Goal: Information Seeking & Learning: Learn about a topic

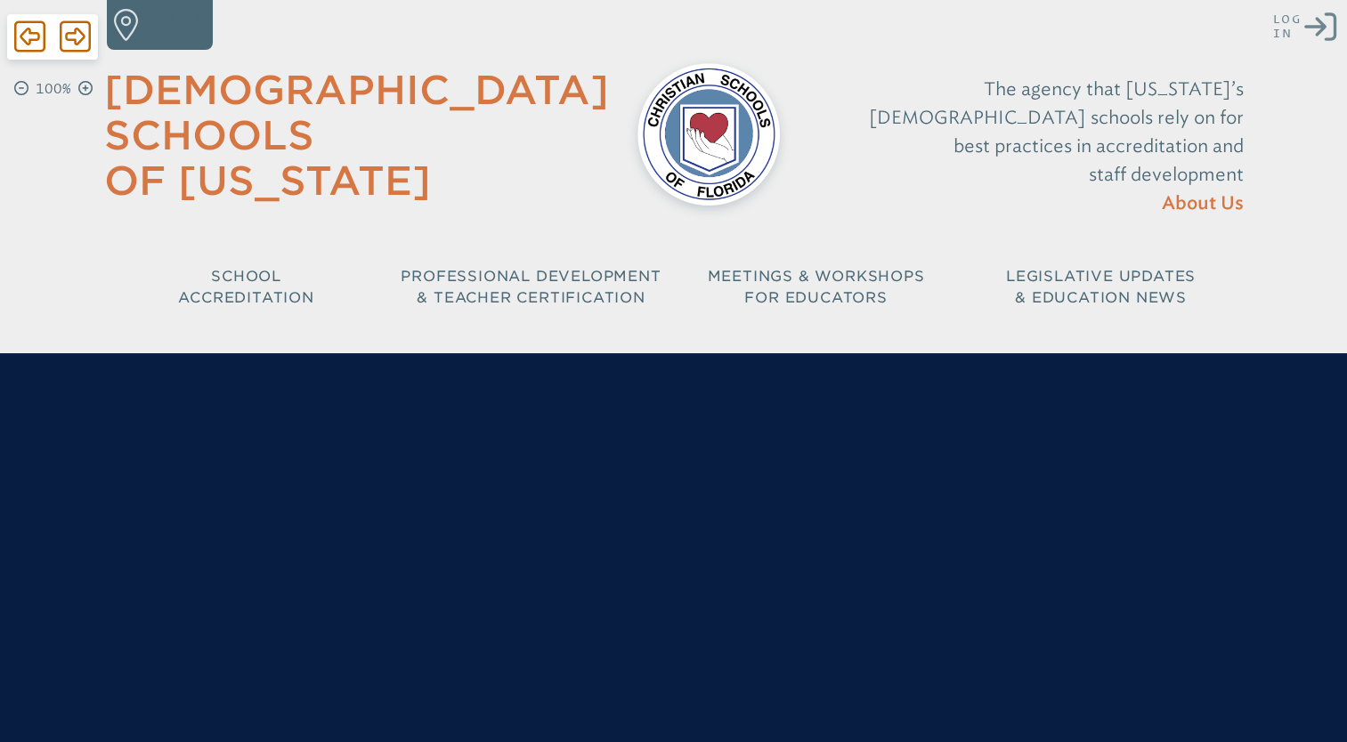
click at [1316, 20] on icon "Log in or Create Account" at bounding box center [1320, 27] width 32 height 32
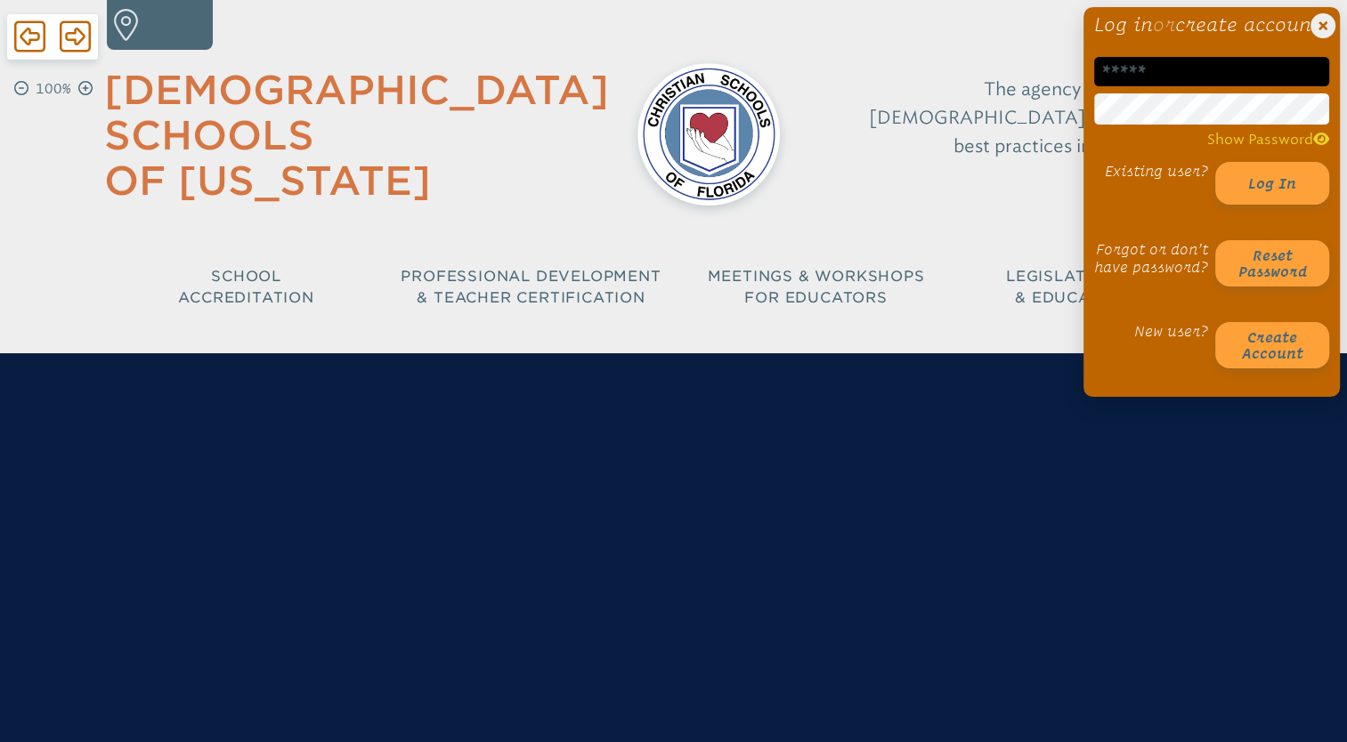
click at [1205, 86] on input "email" at bounding box center [1211, 71] width 235 height 29
type input "**********"
click at [1215, 162] on button "Log in" at bounding box center [1272, 183] width 114 height 43
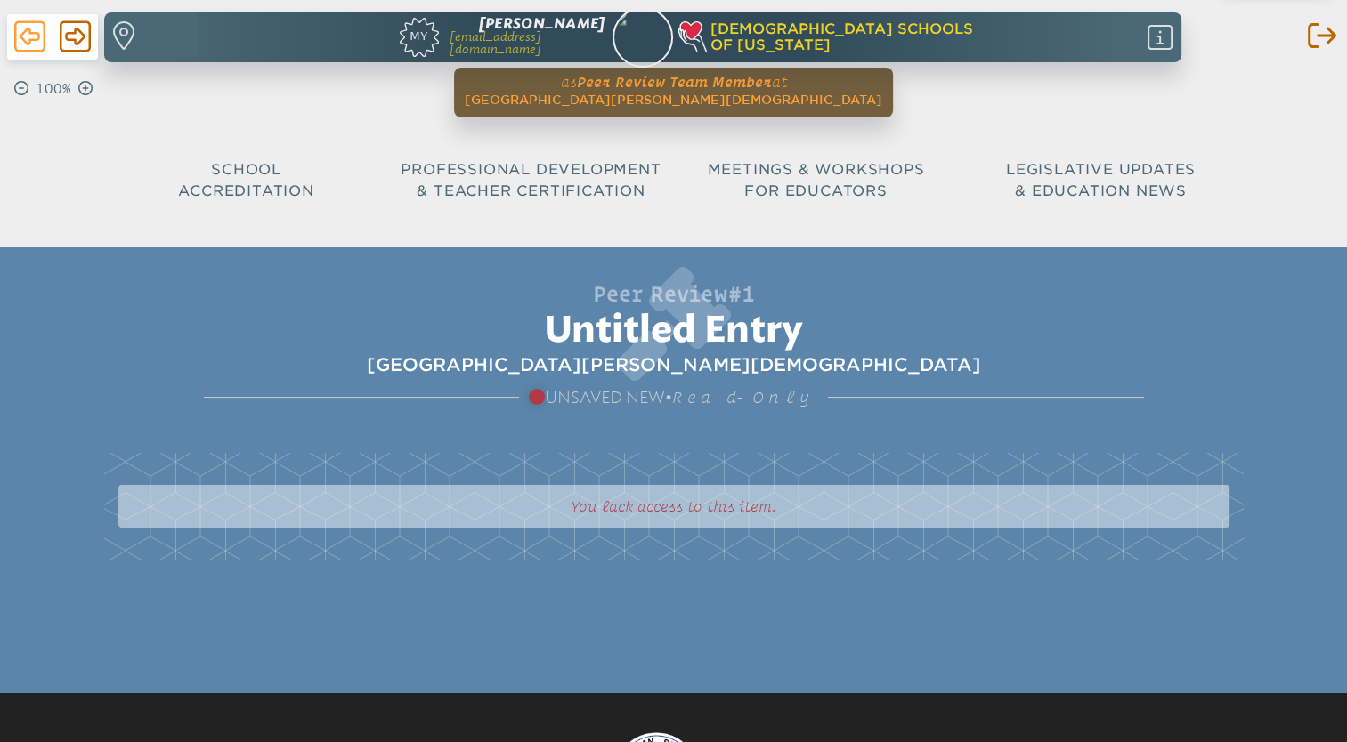
click at [25, 47] on icon at bounding box center [29, 37] width 31 height 36
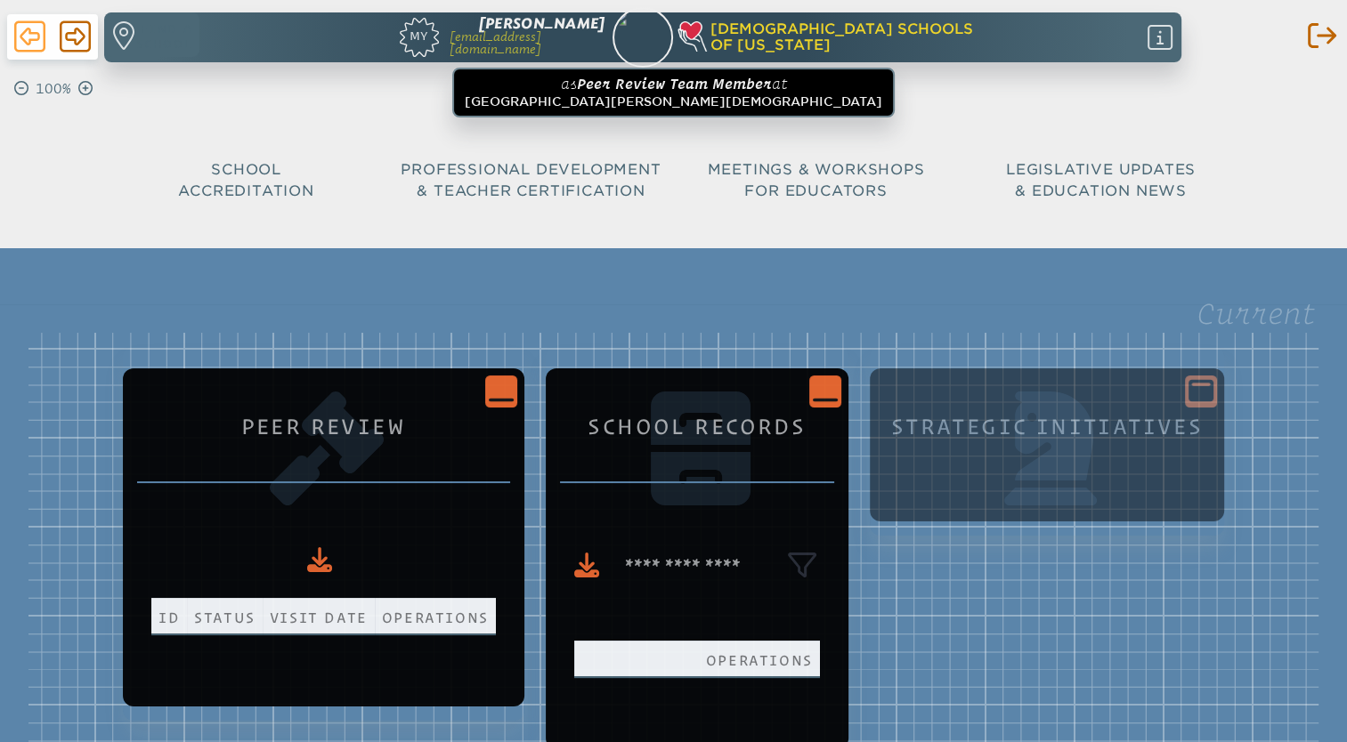
scroll to position [281, 0]
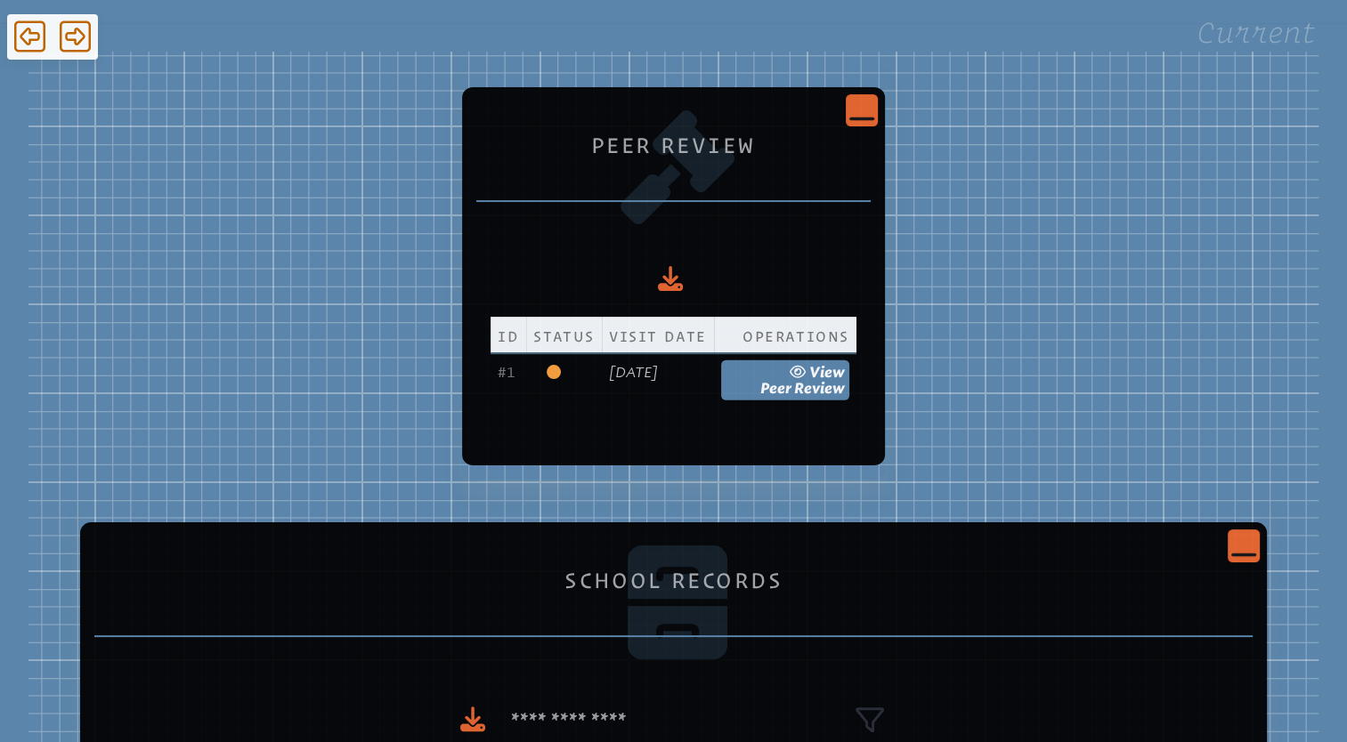
click at [874, 109] on icon "Close Console" at bounding box center [861, 109] width 25 height 25
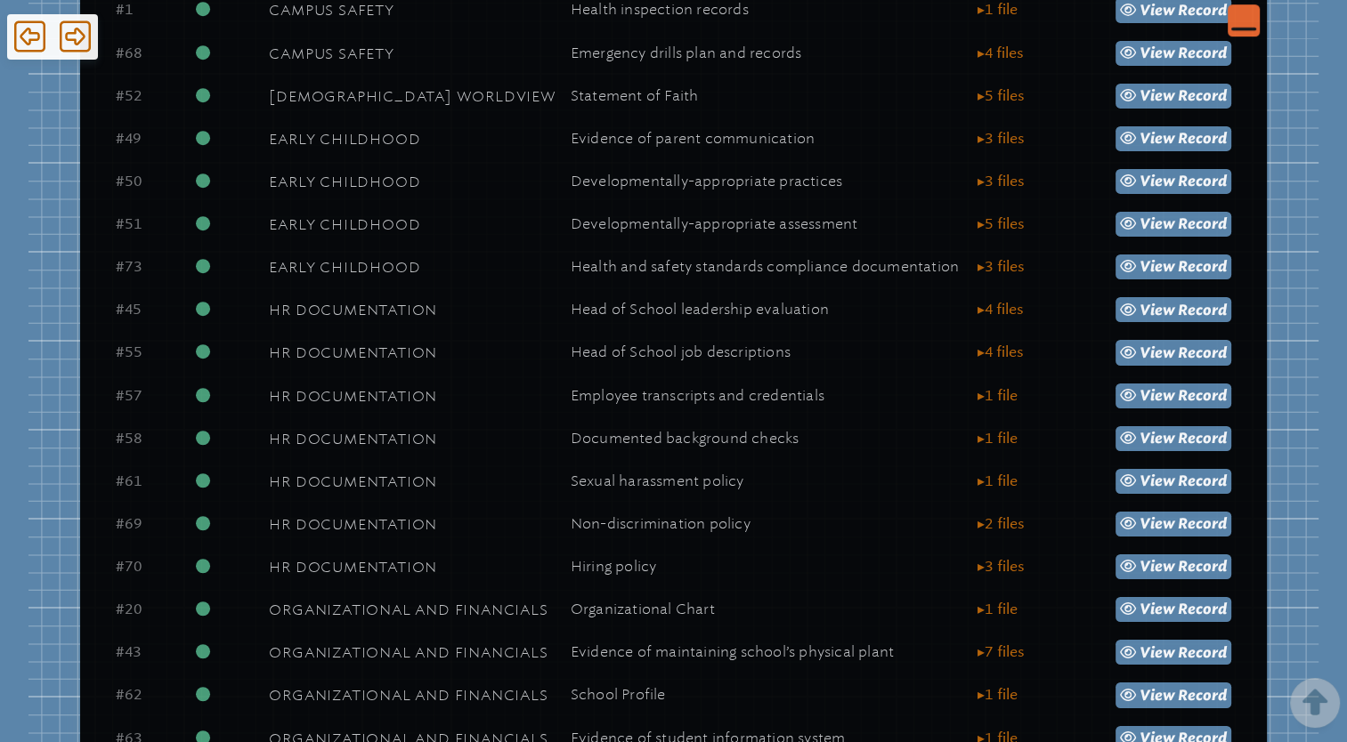
scroll to position [1112, 0]
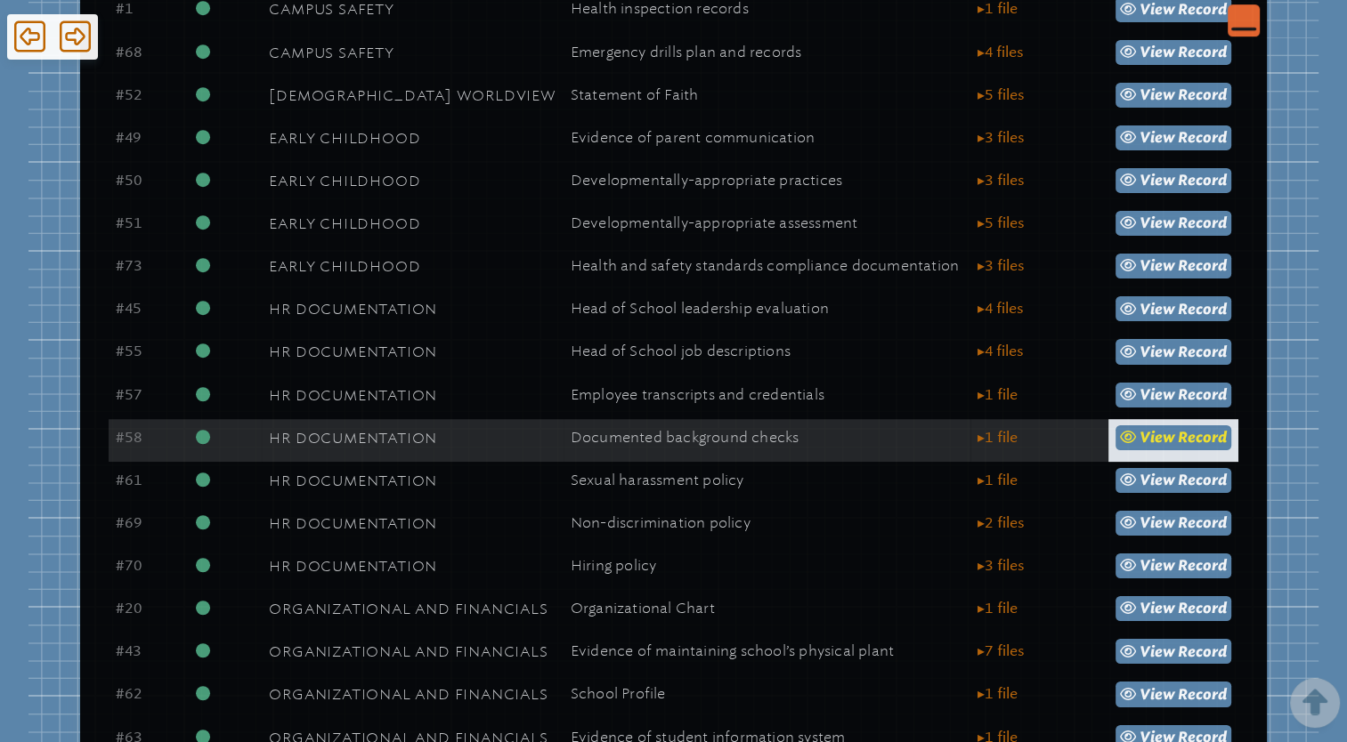
click at [1128, 438] on icon at bounding box center [1130, 437] width 20 height 14
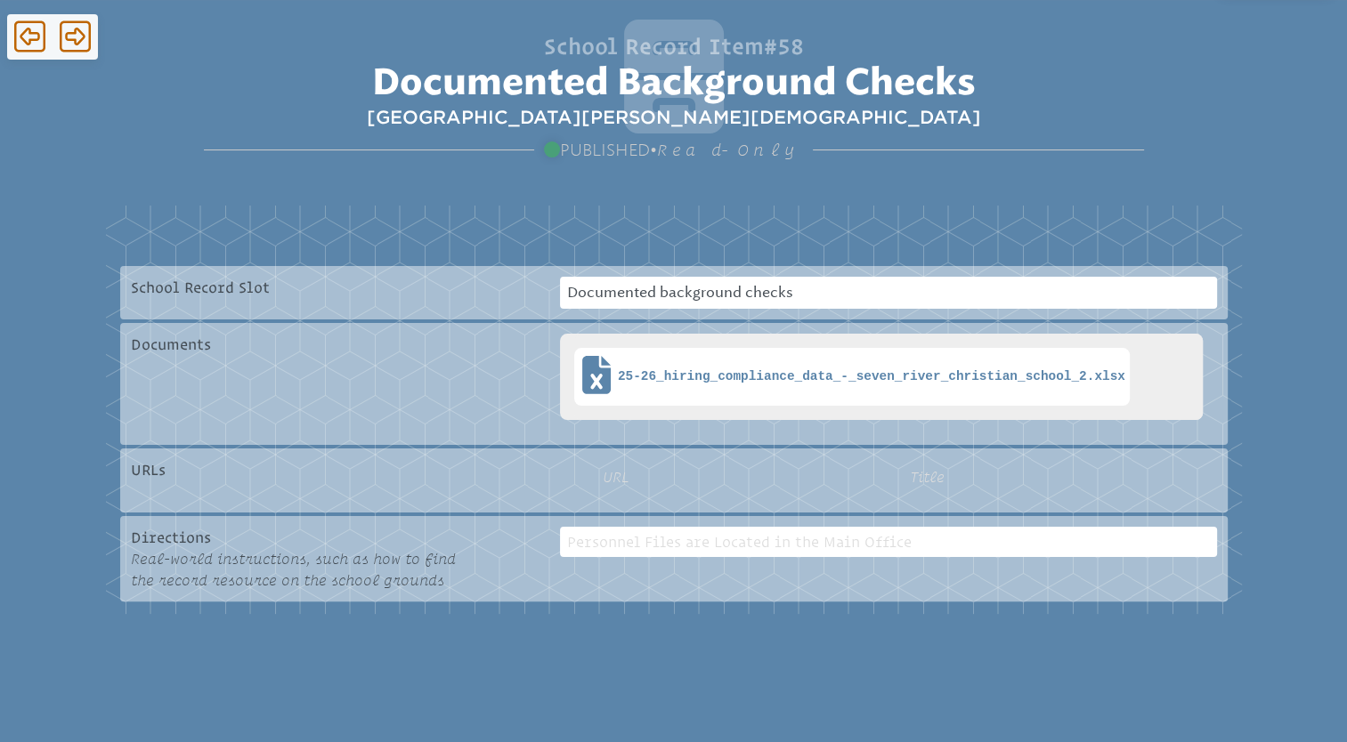
scroll to position [255, 0]
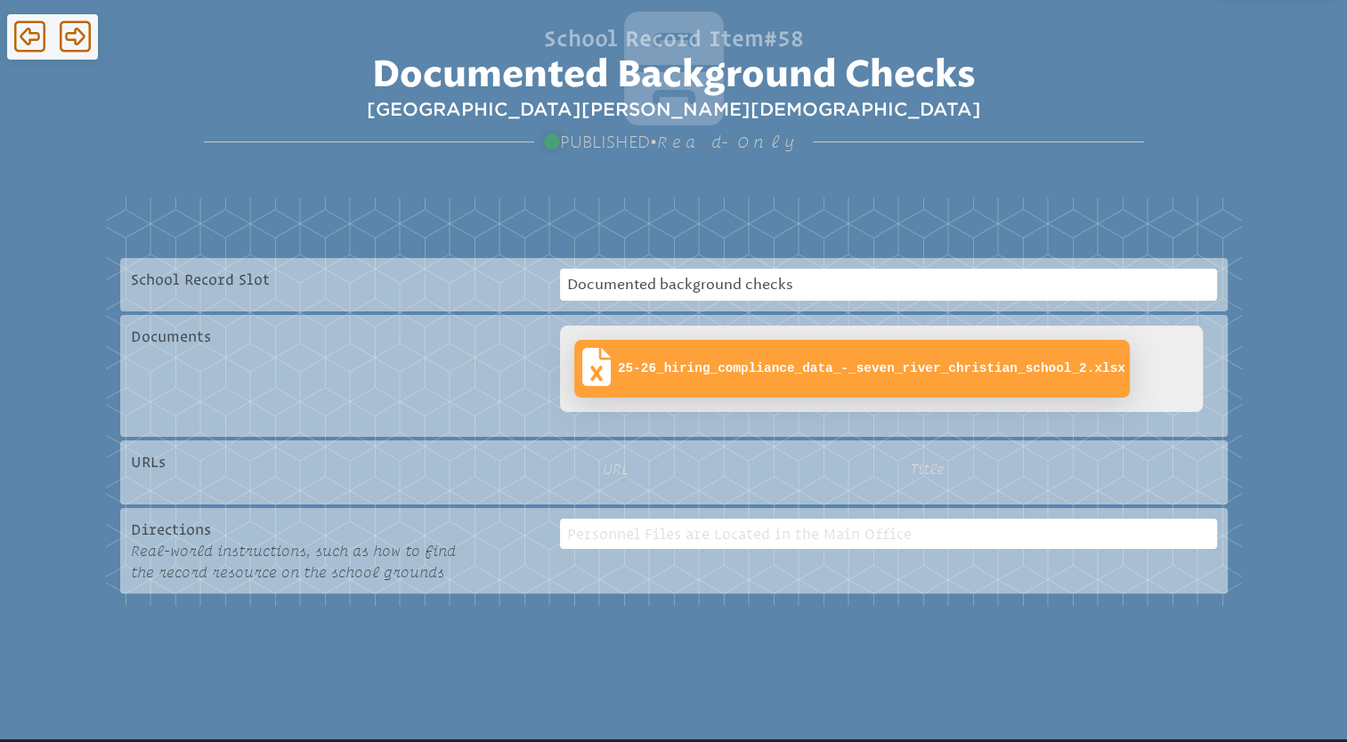
click at [752, 376] on span "25-26_hiring_compliance_data_-_seven_river_christian_school_2.xlsx" at bounding box center [871, 368] width 507 height 15
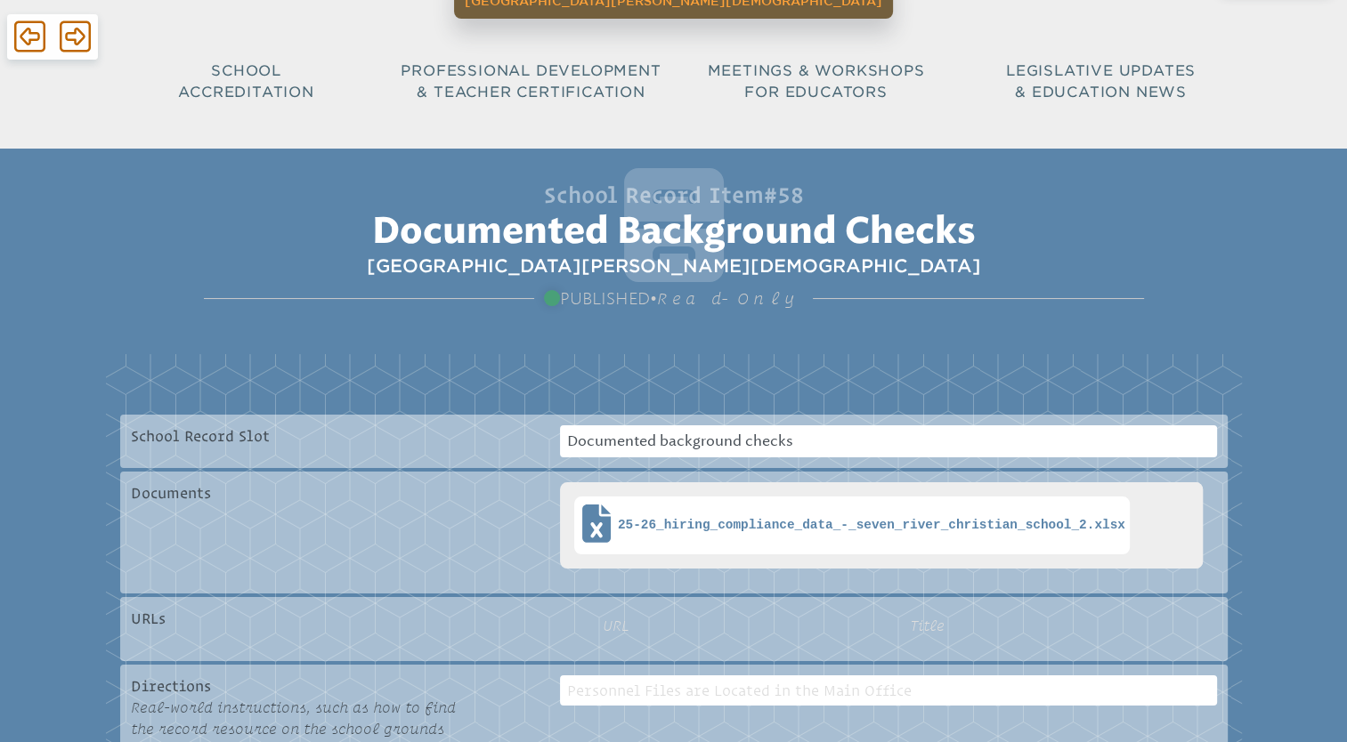
scroll to position [0, 0]
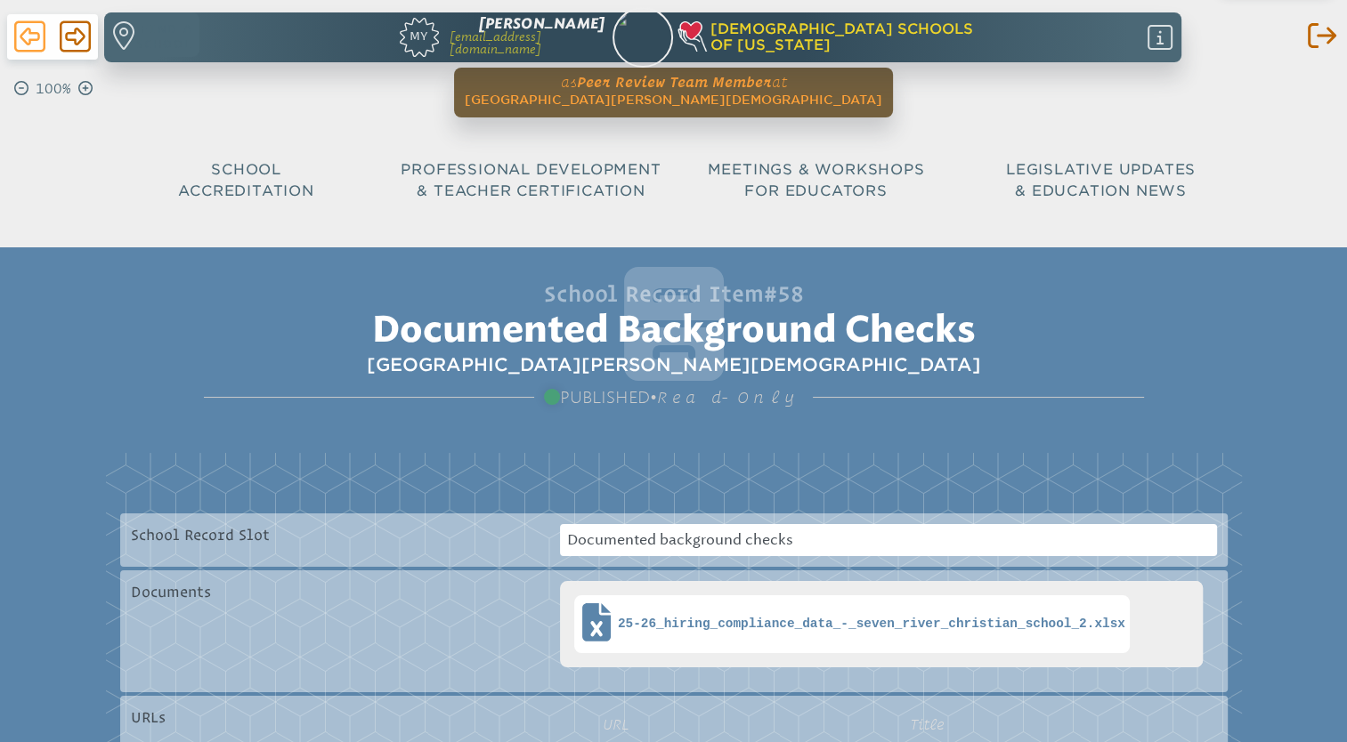
click at [25, 23] on icon at bounding box center [29, 36] width 31 height 31
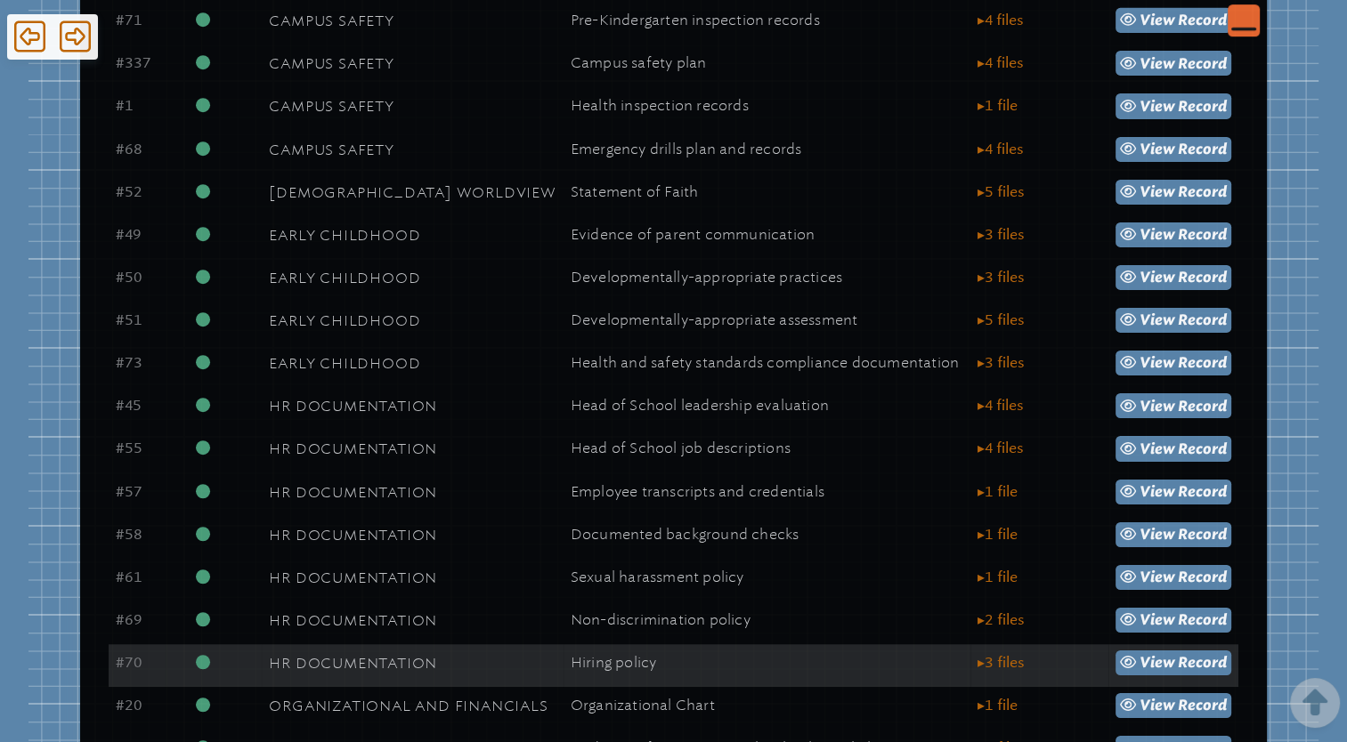
scroll to position [1015, 0]
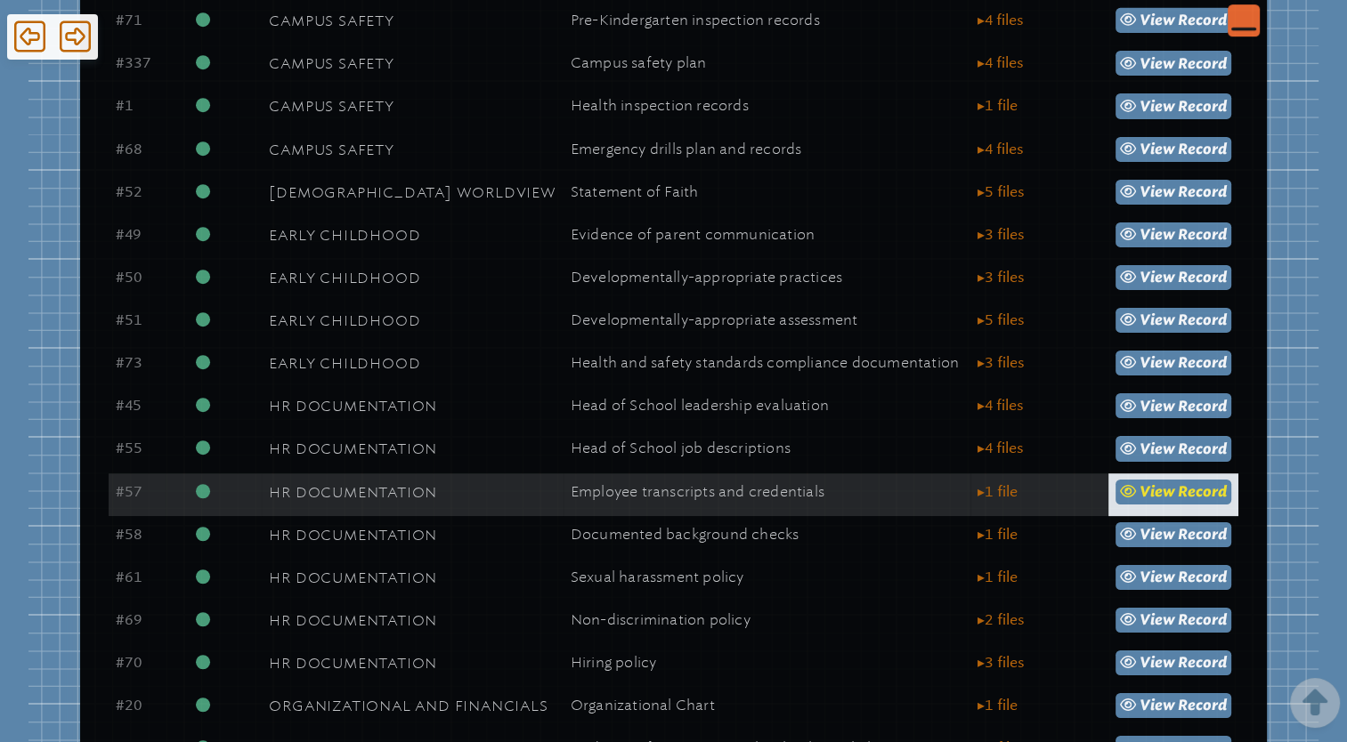
click at [1162, 500] on span "view" at bounding box center [1157, 491] width 36 height 17
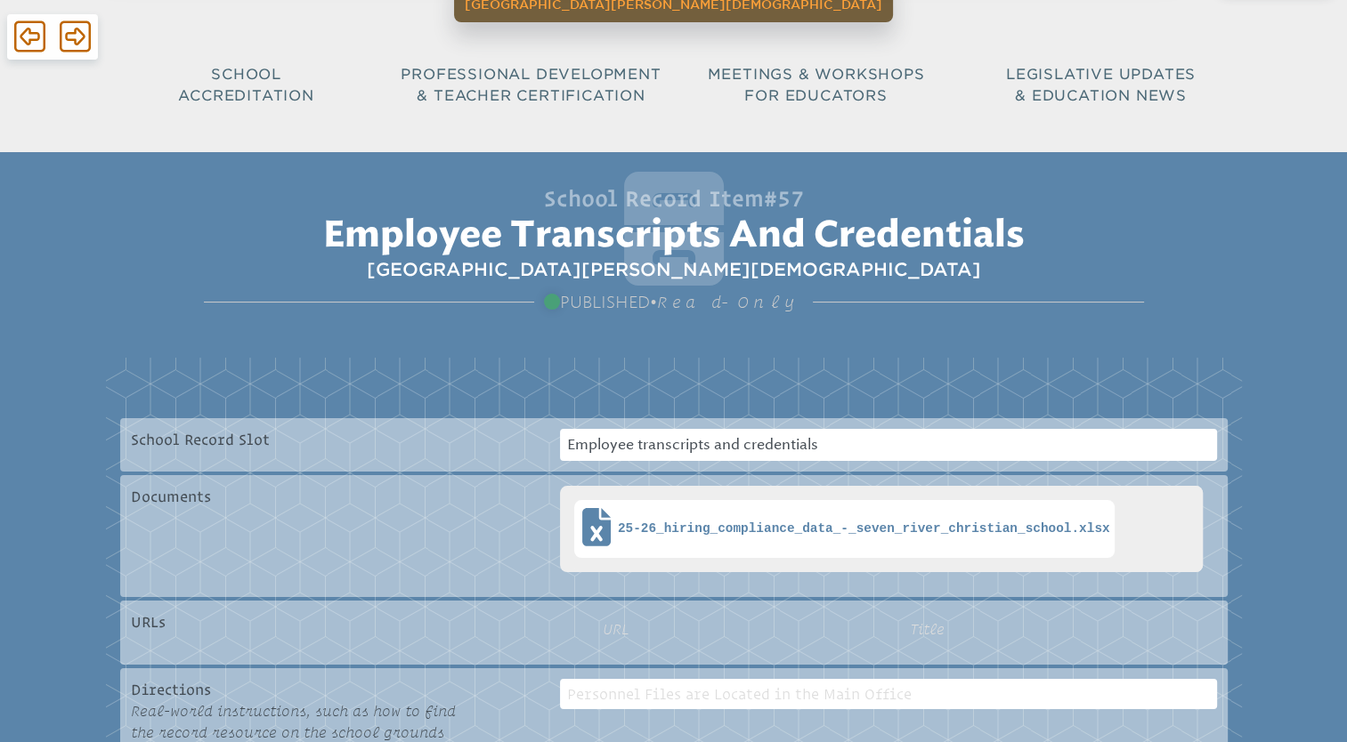
scroll to position [107, 0]
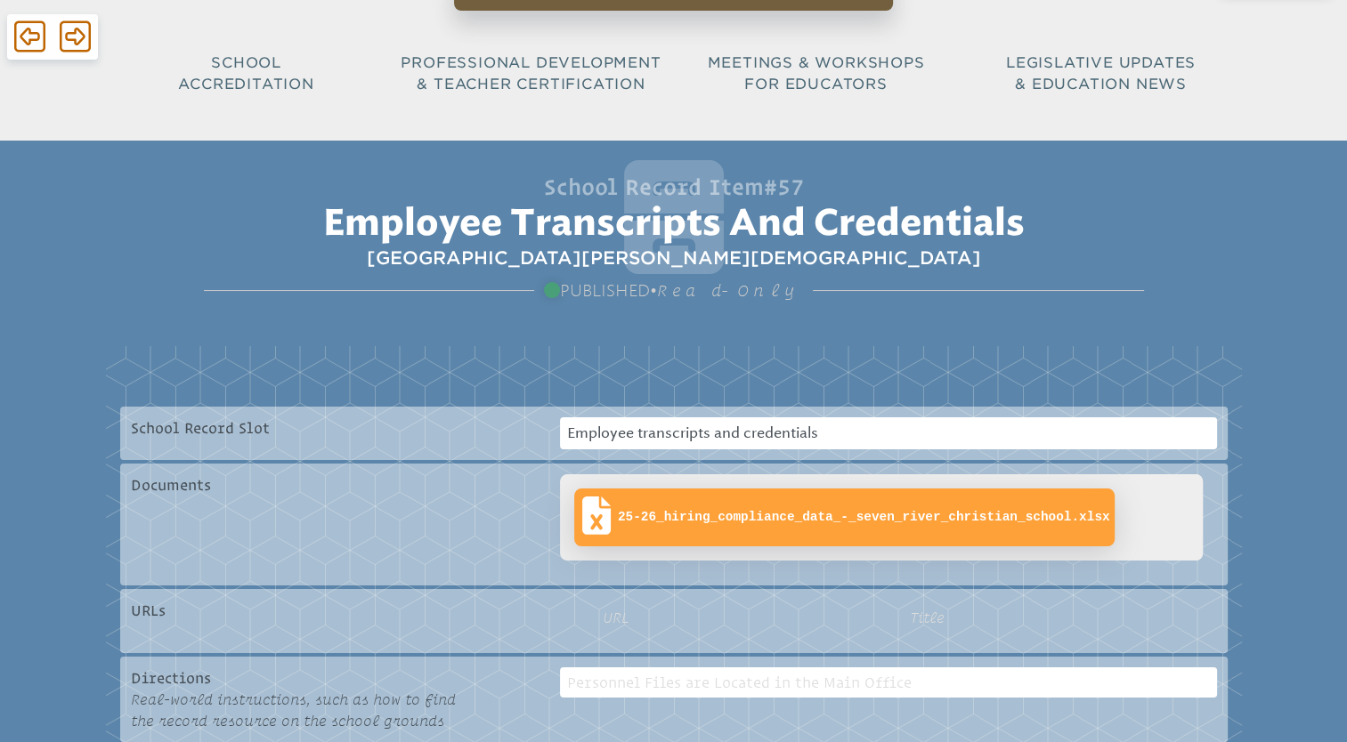
click at [694, 511] on span "25-26_hiring_compliance_data_-_seven_river_christian_school.xlsx" at bounding box center [864, 517] width 492 height 15
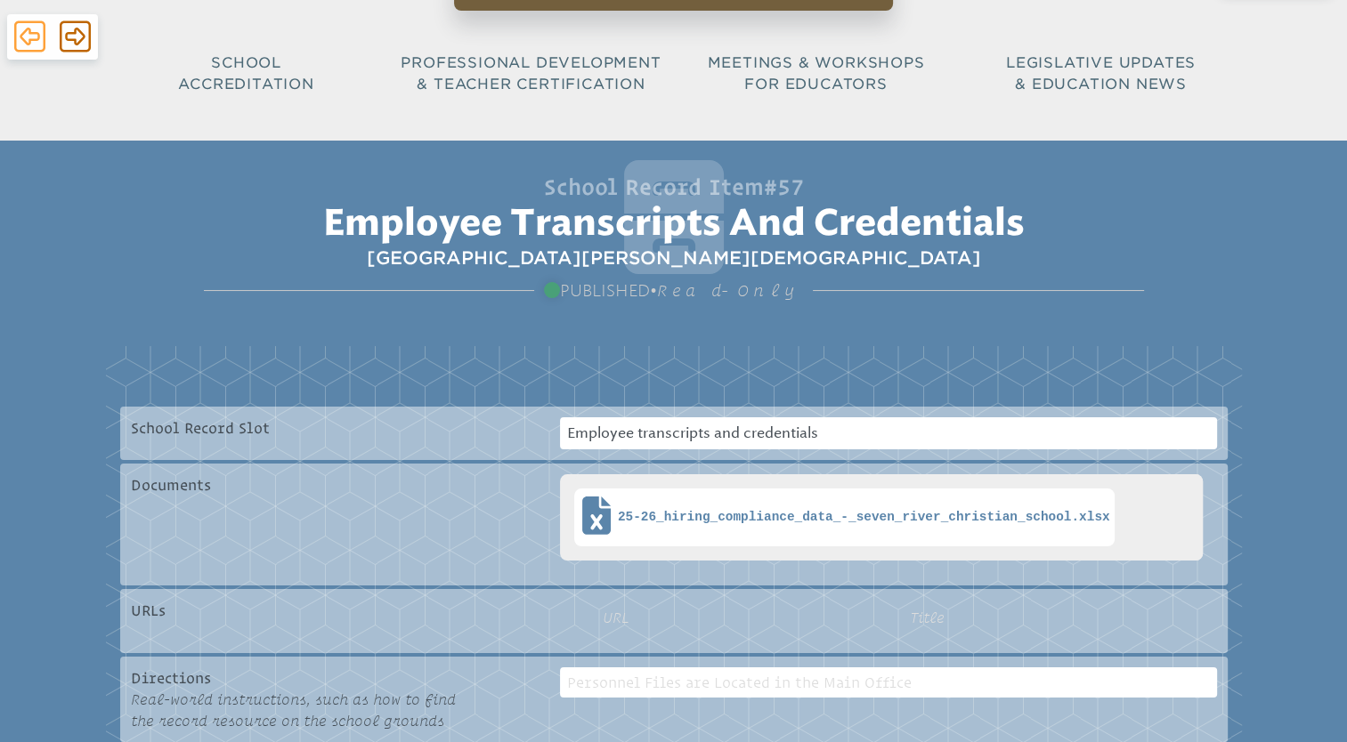
click at [28, 37] on icon at bounding box center [29, 37] width 31 height 36
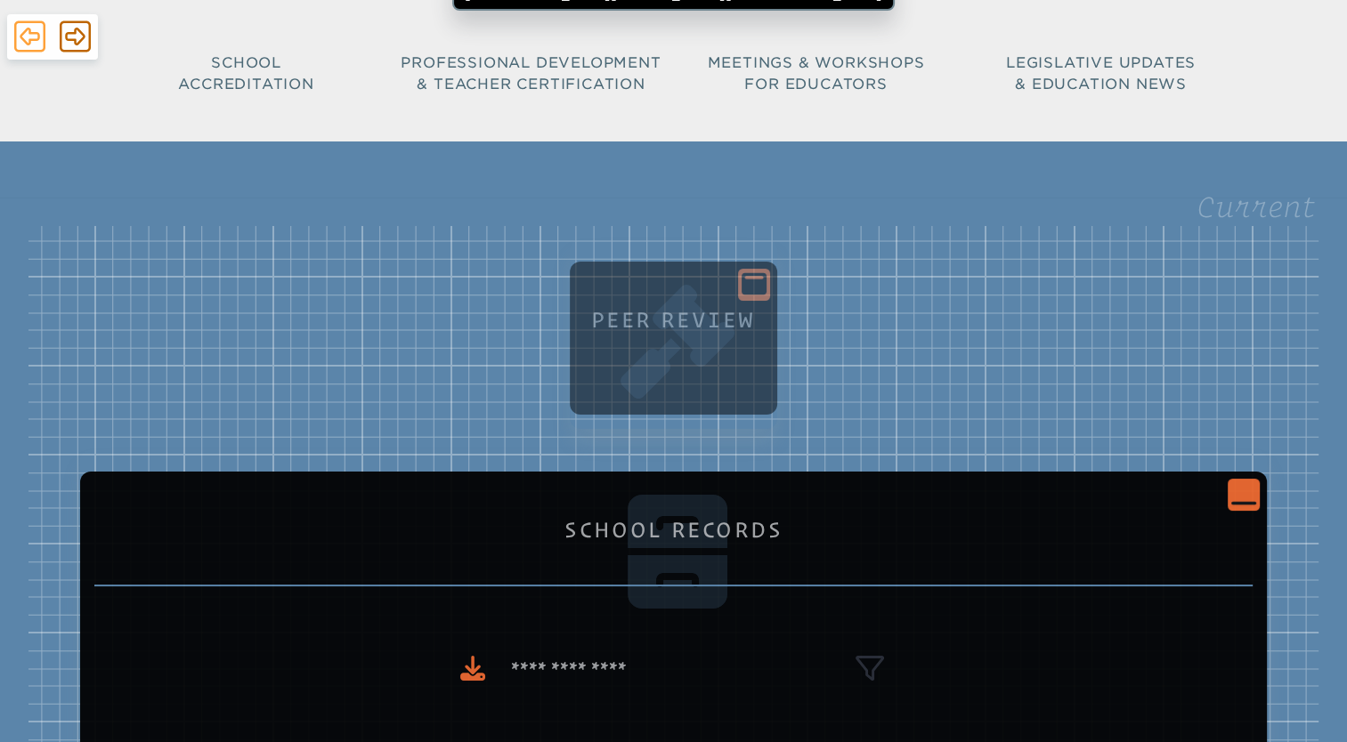
scroll to position [1015, 0]
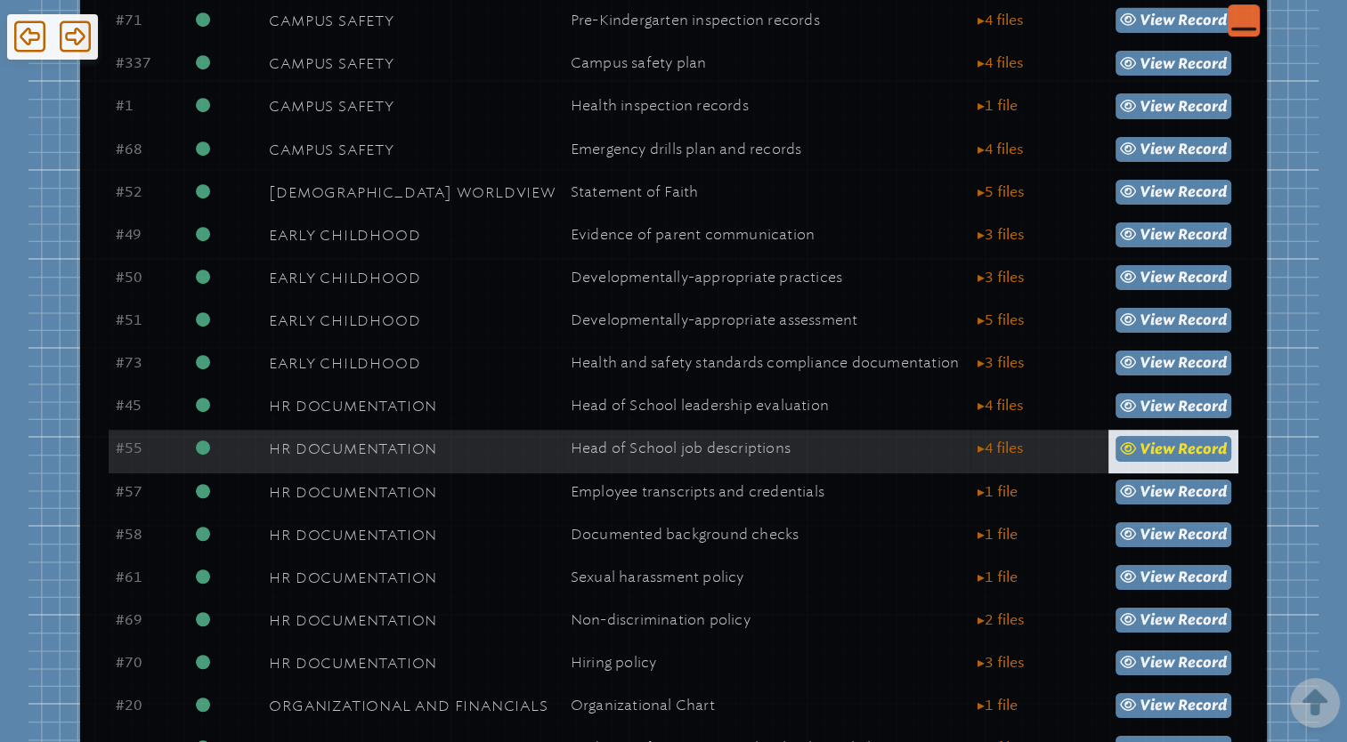
click at [1154, 450] on span "view" at bounding box center [1157, 448] width 36 height 17
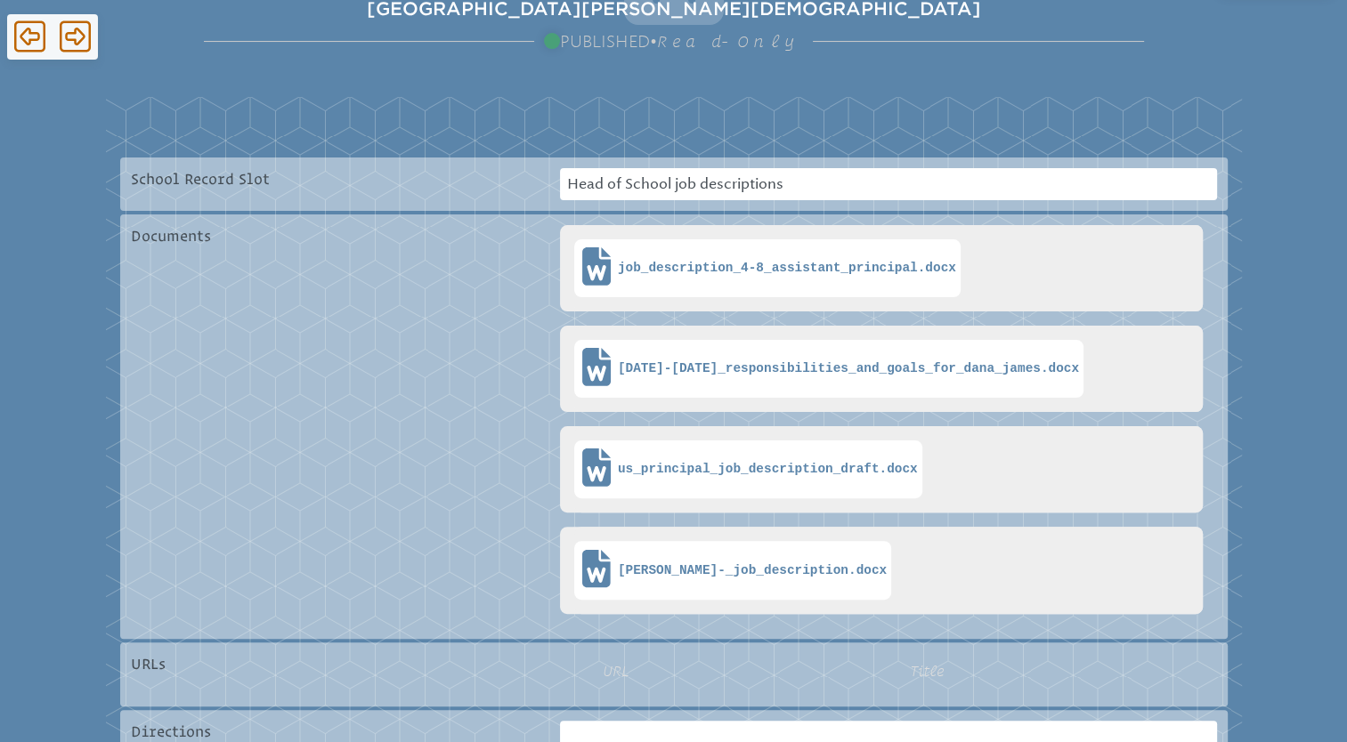
scroll to position [360, 0]
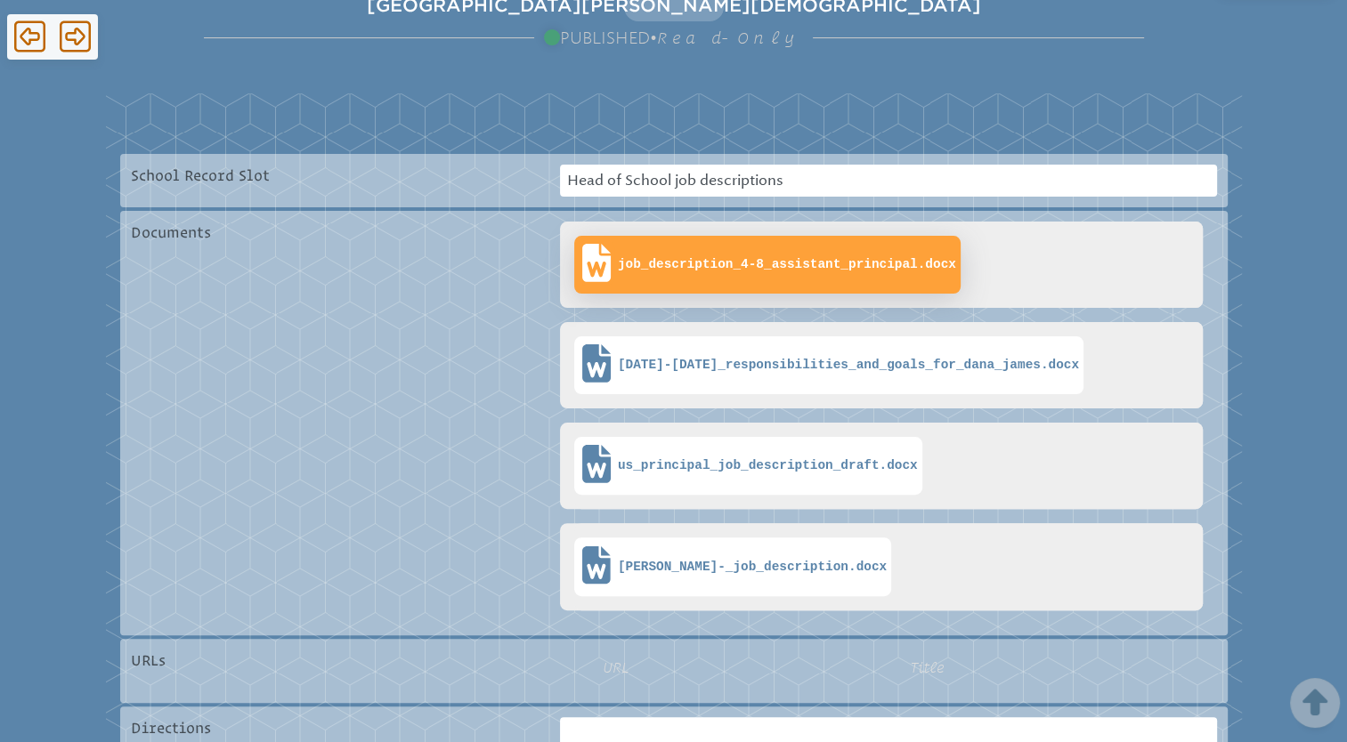
click at [817, 269] on span "job_description_4-8_assistant_principal.docx" at bounding box center [787, 264] width 338 height 15
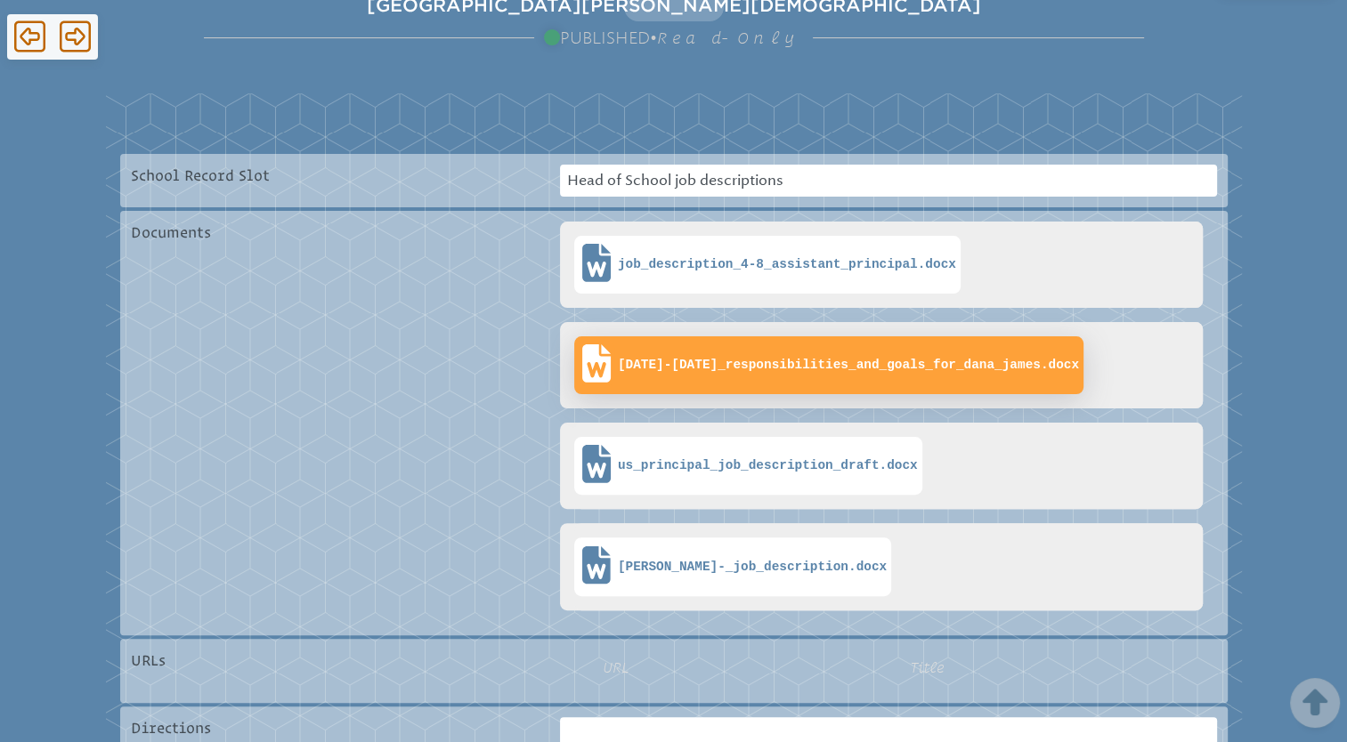
click at [711, 372] on span "2025-2026_responsibilities_and_goals_for_dana_james.docx" at bounding box center [829, 365] width 500 height 49
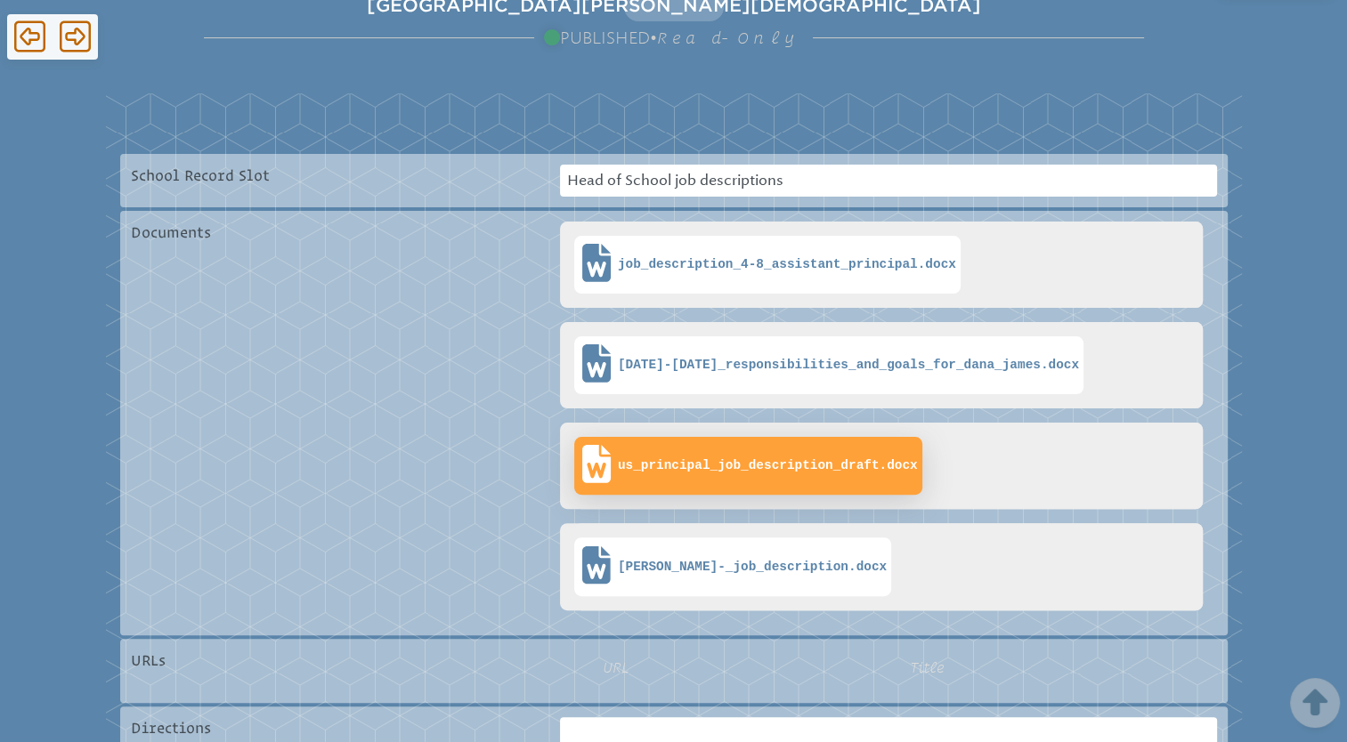
click at [636, 475] on span "us_principal_job_description_draft.docx" at bounding box center [748, 466] width 339 height 49
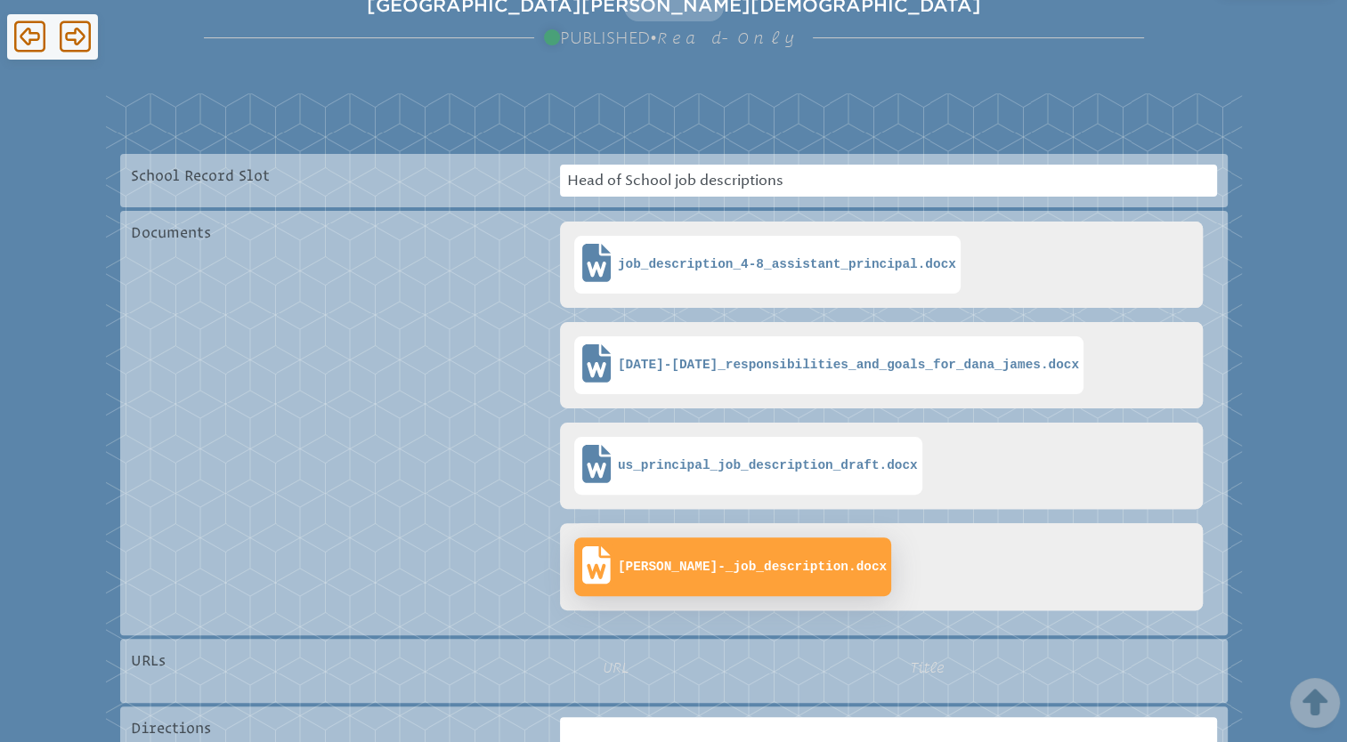
click at [652, 562] on span "wendy_-_job_description.docx" at bounding box center [752, 567] width 269 height 15
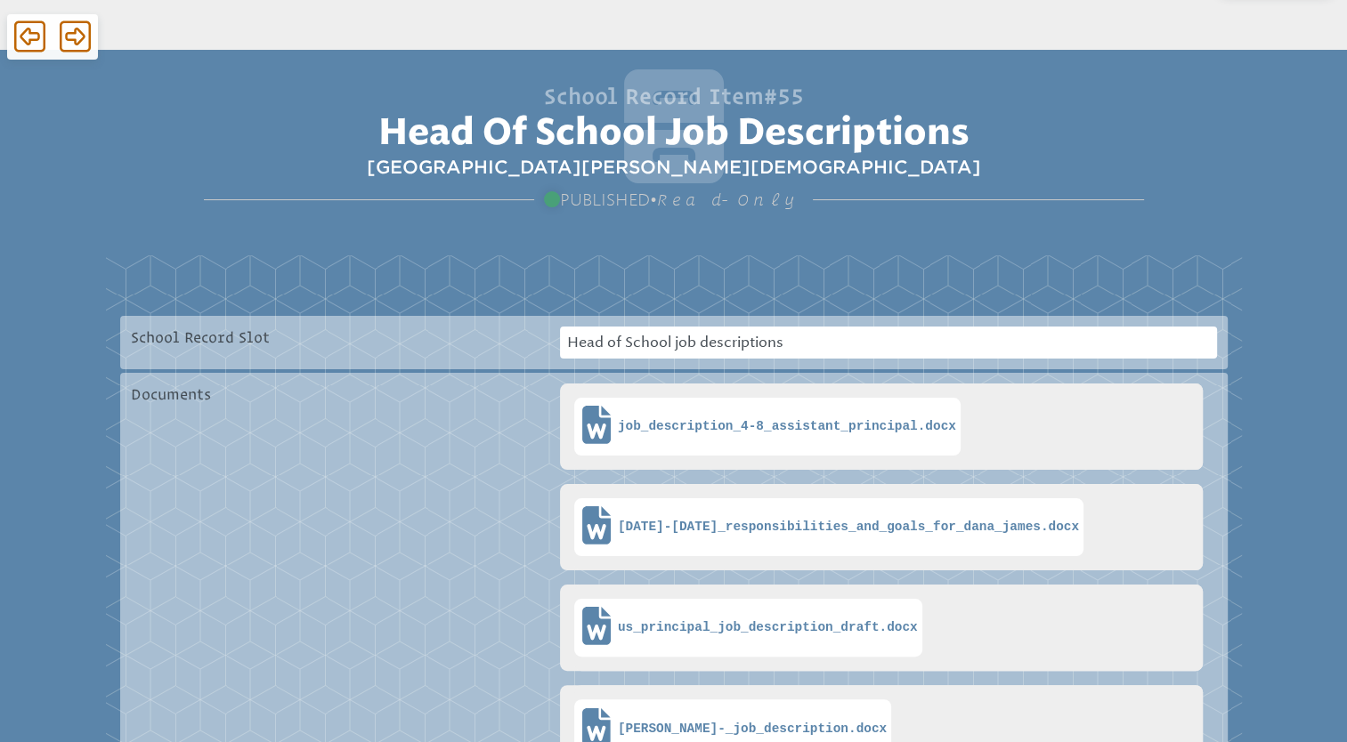
scroll to position [196, 0]
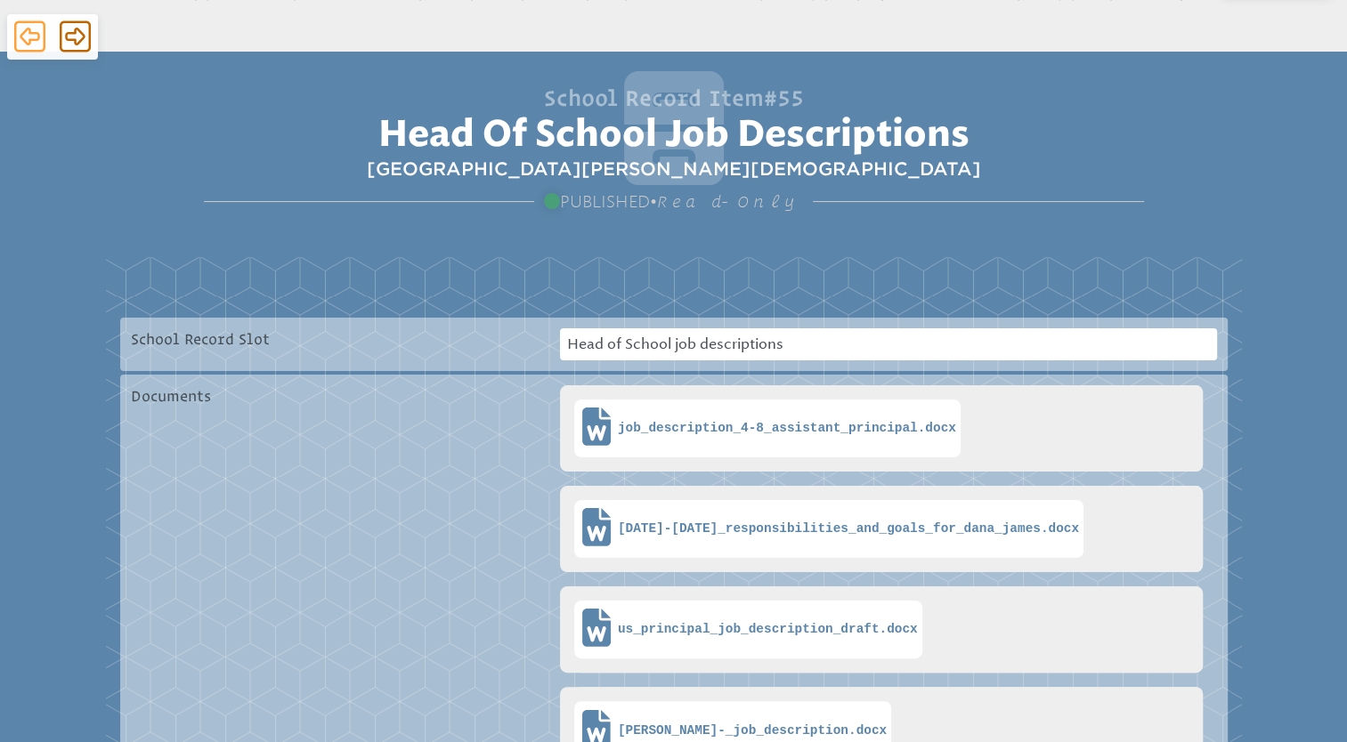
click at [35, 34] on icon at bounding box center [29, 36] width 31 height 31
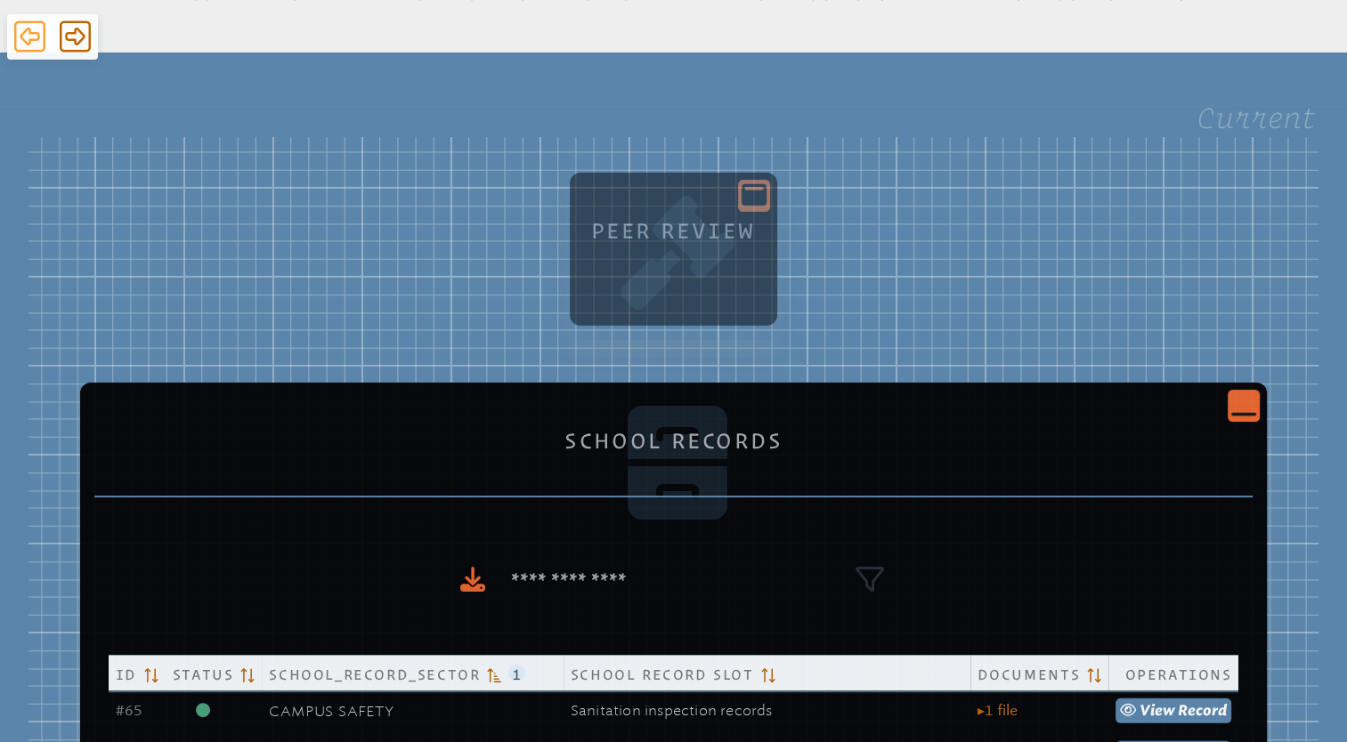
scroll to position [1015, 0]
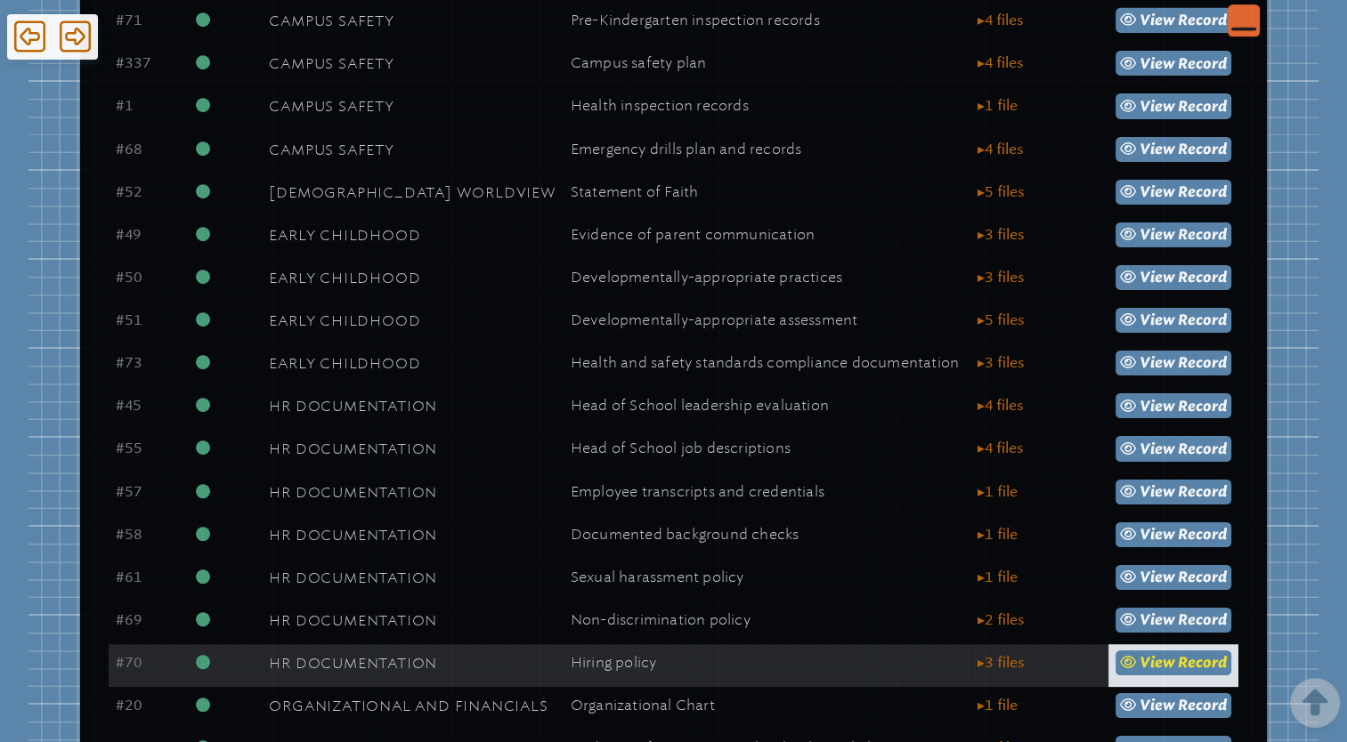
click at [1190, 675] on link "view Record" at bounding box center [1173, 663] width 117 height 25
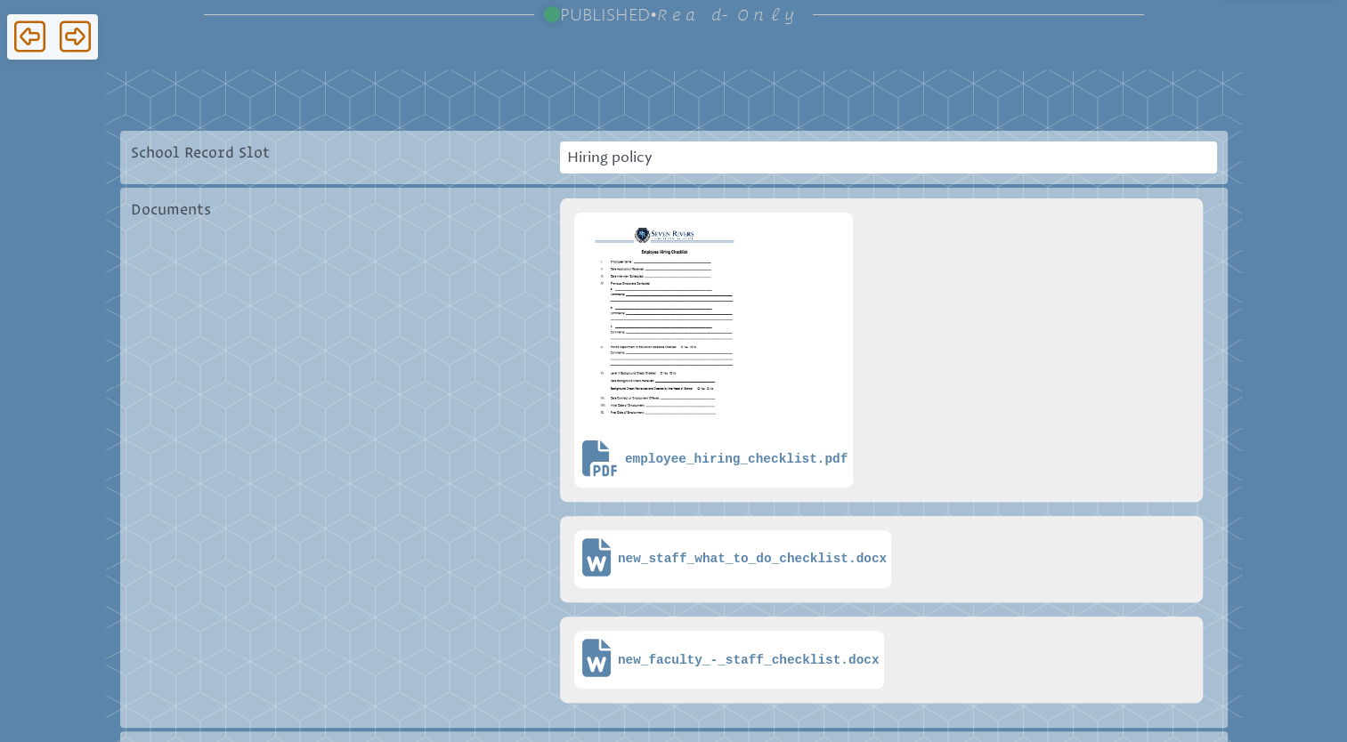
scroll to position [391, 0]
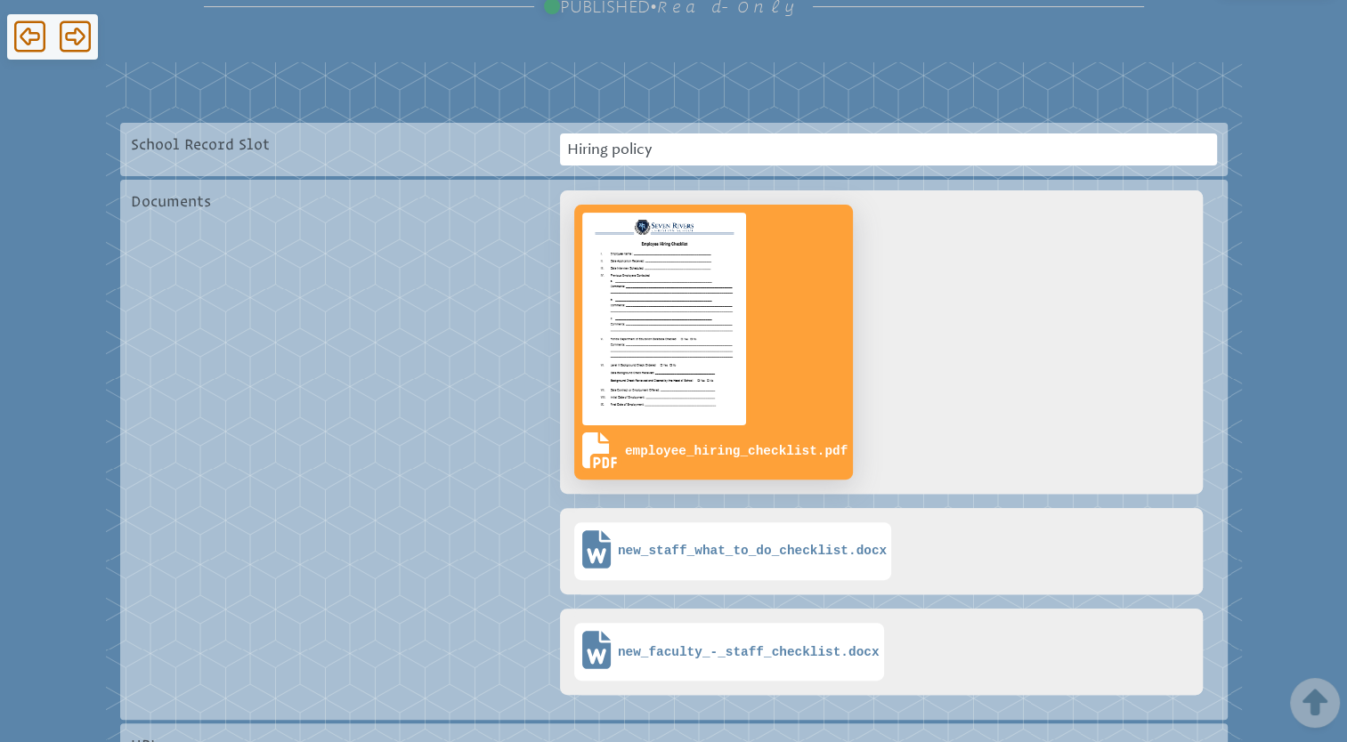
click at [667, 369] on img at bounding box center [664, 319] width 171 height 220
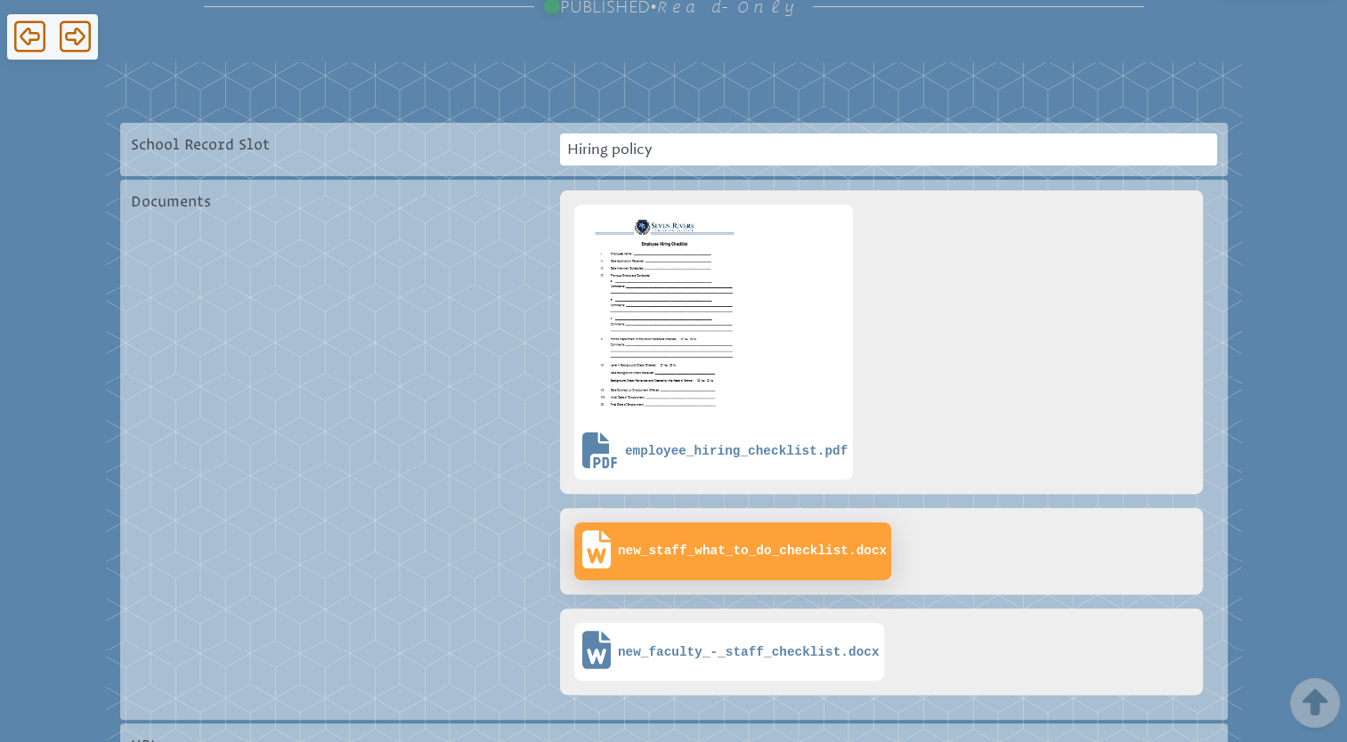
click at [655, 538] on span "new_staff_what_to_do_checklist.docx" at bounding box center [733, 551] width 308 height 49
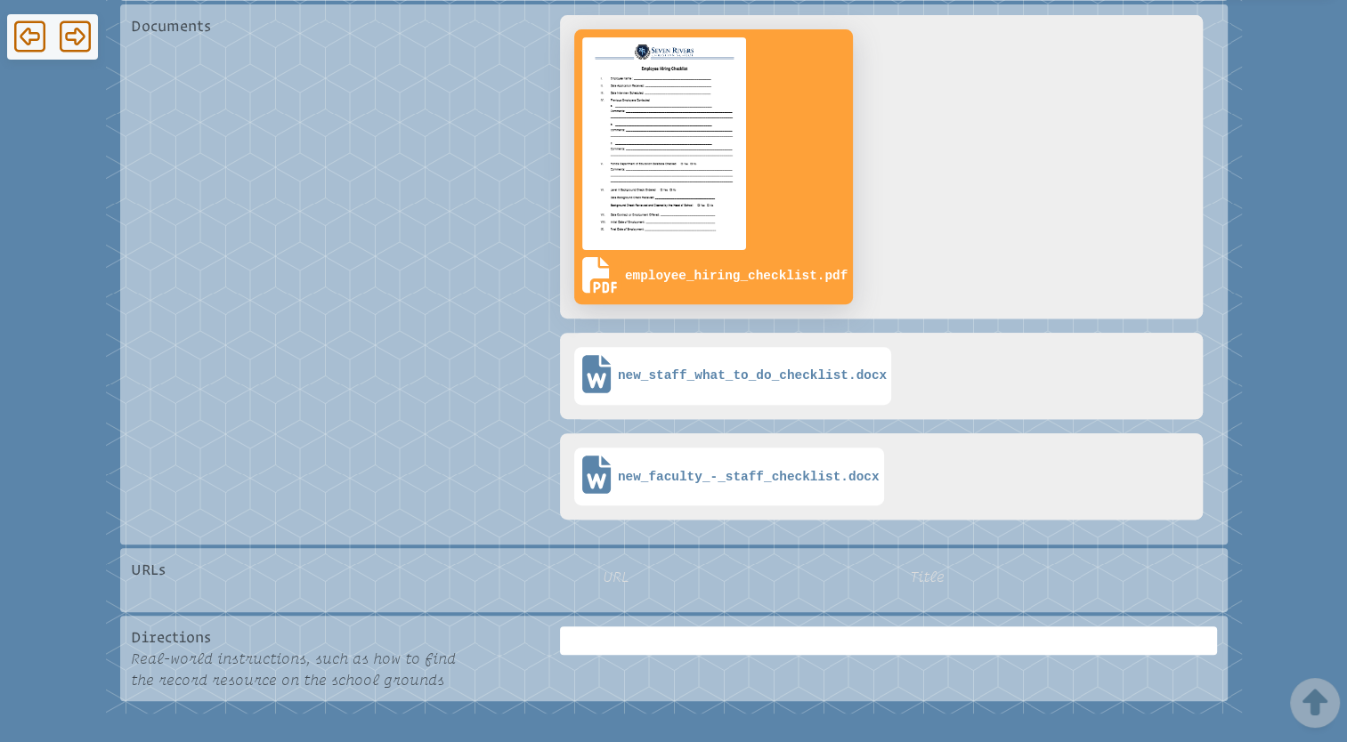
scroll to position [570, 0]
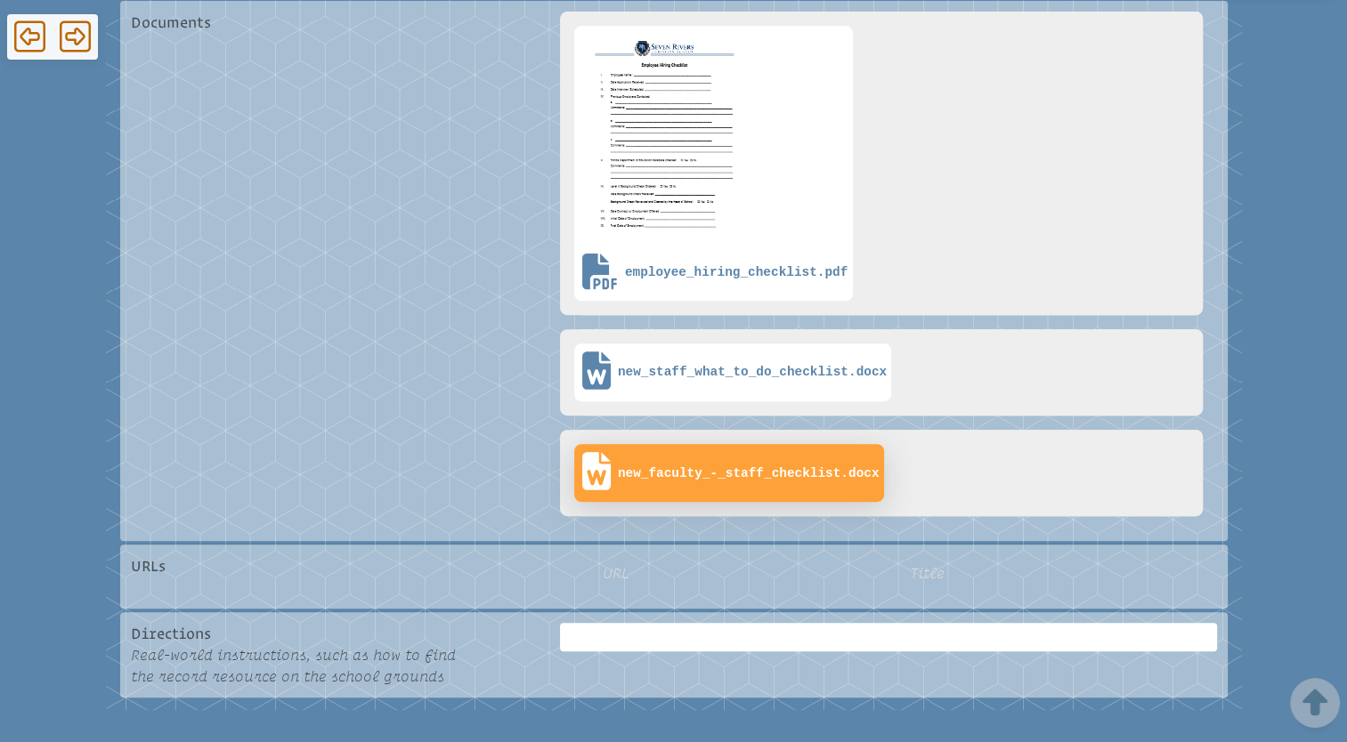
click at [714, 501] on link "new_faculty_-_staff_checklist.docx" at bounding box center [729, 473] width 310 height 58
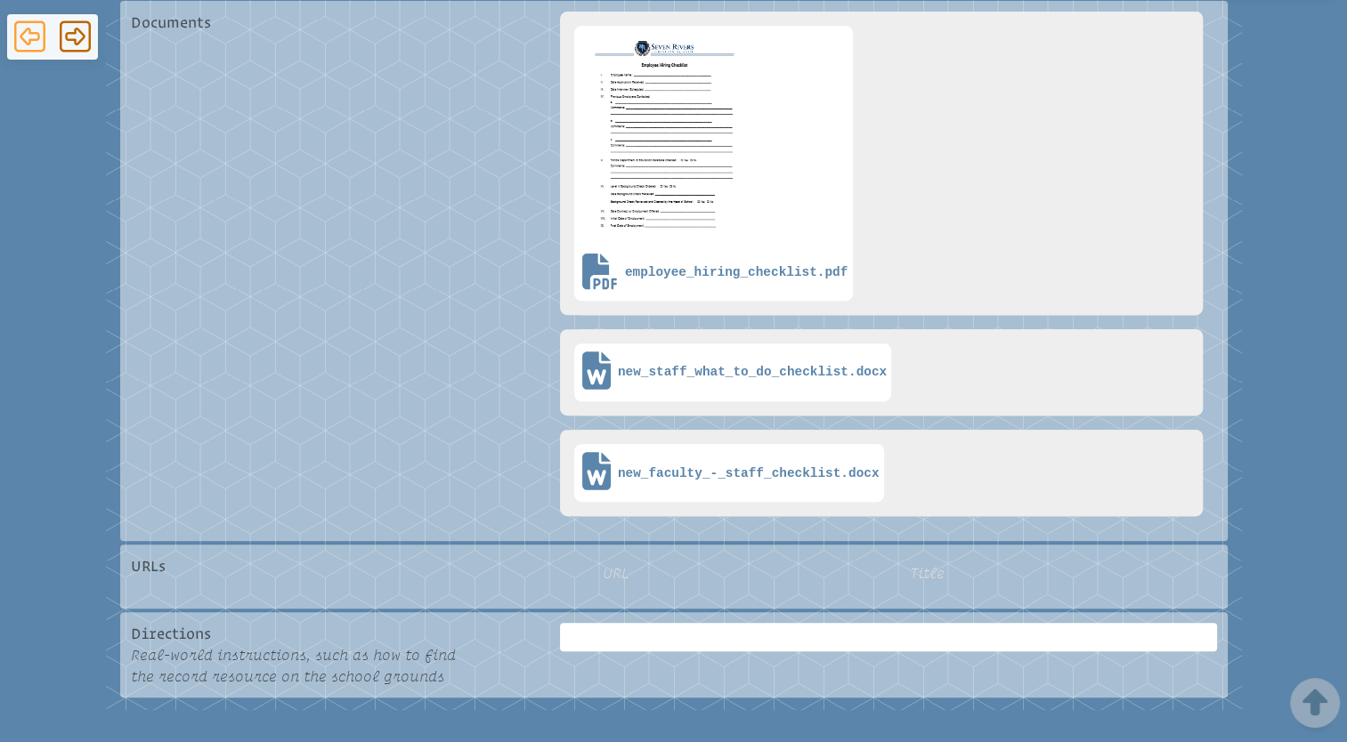
click at [25, 40] on icon at bounding box center [29, 36] width 31 height 31
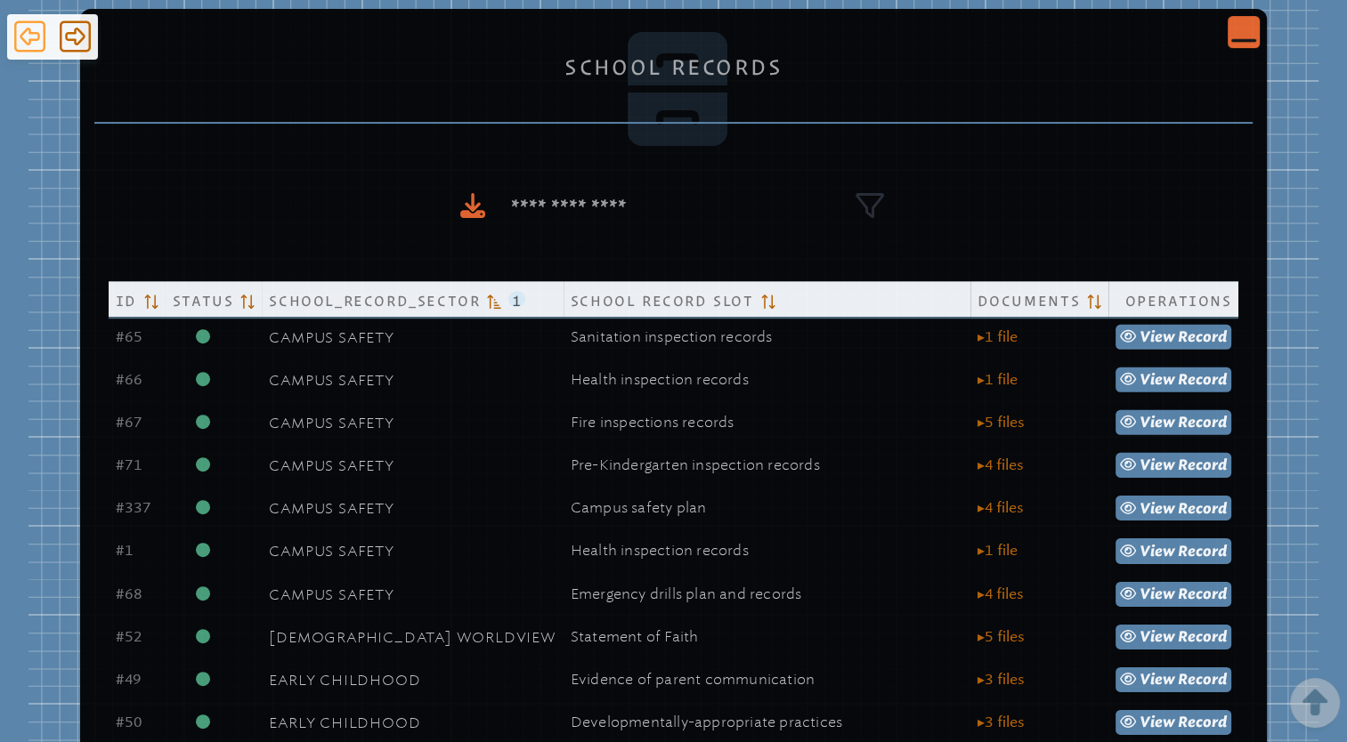
scroll to position [1015, 0]
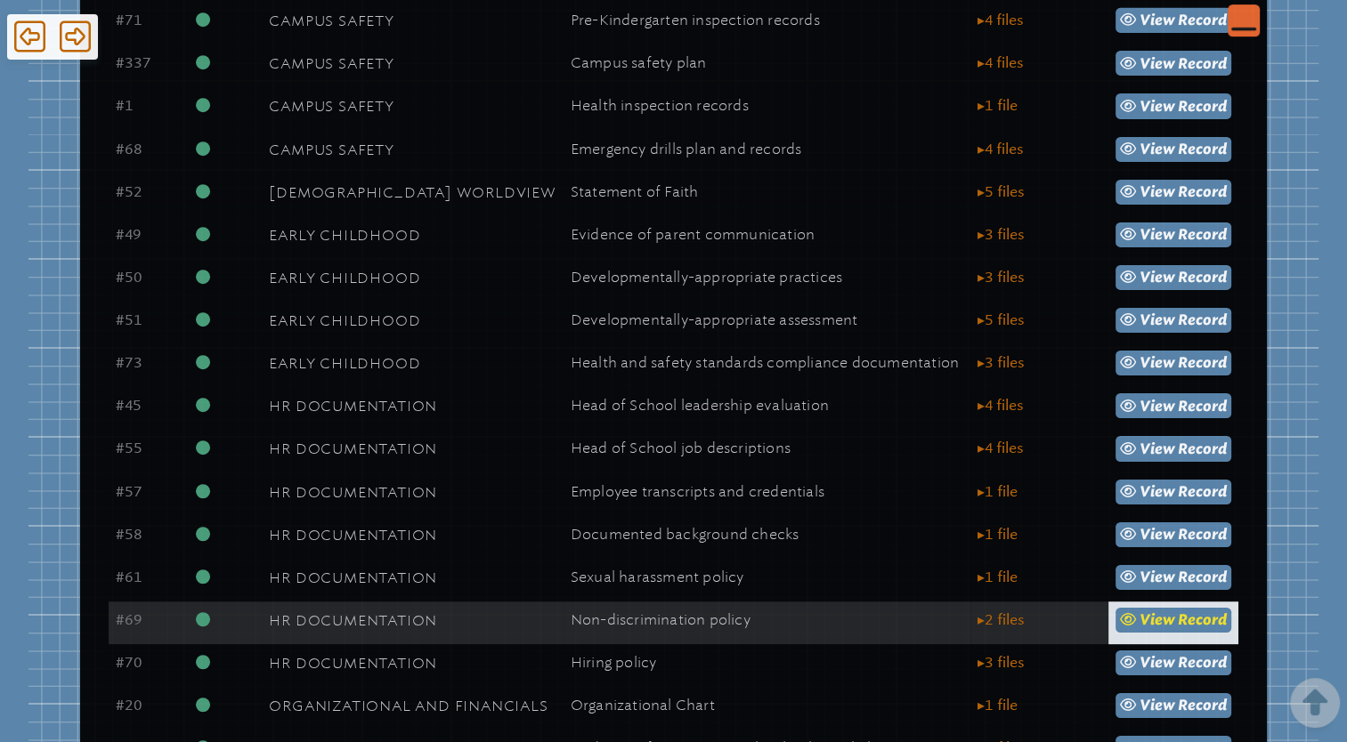
click at [1187, 628] on span "Record" at bounding box center [1202, 620] width 49 height 17
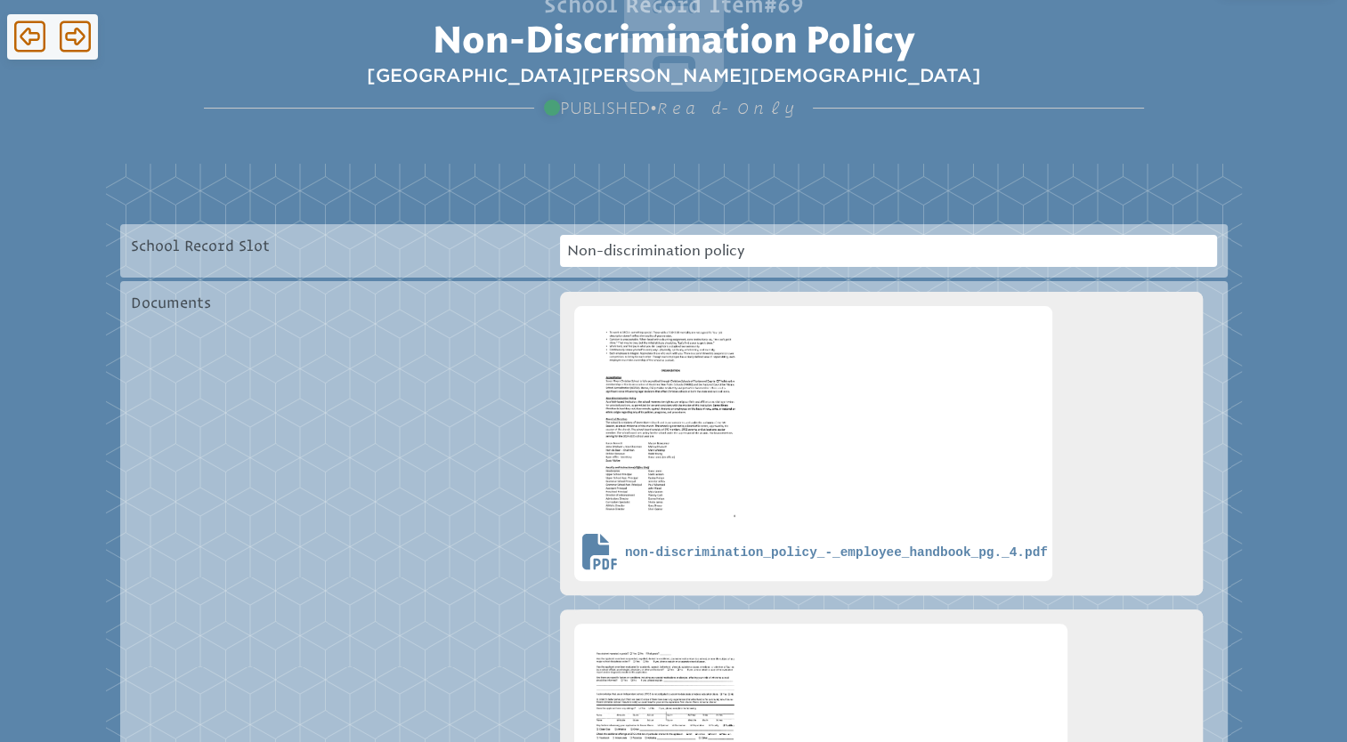
scroll to position [293, 0]
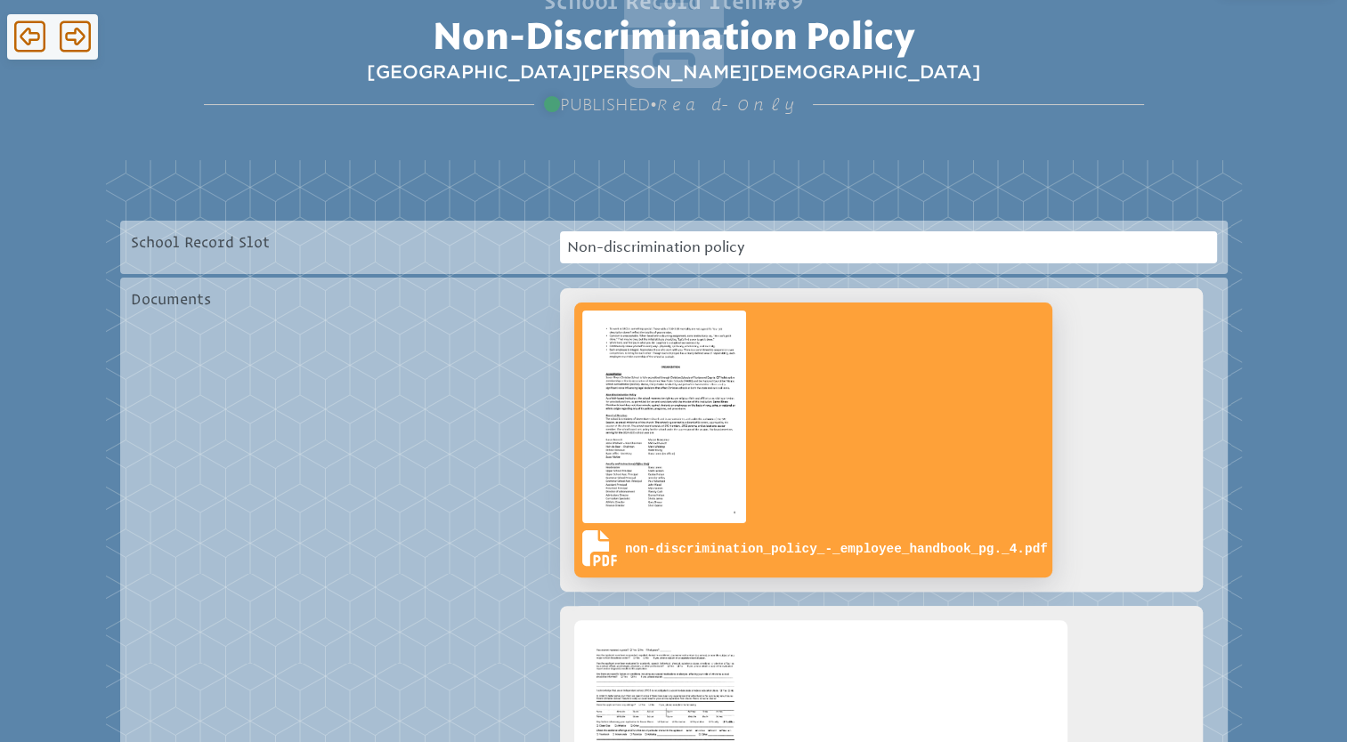
click at [698, 454] on img at bounding box center [664, 417] width 171 height 220
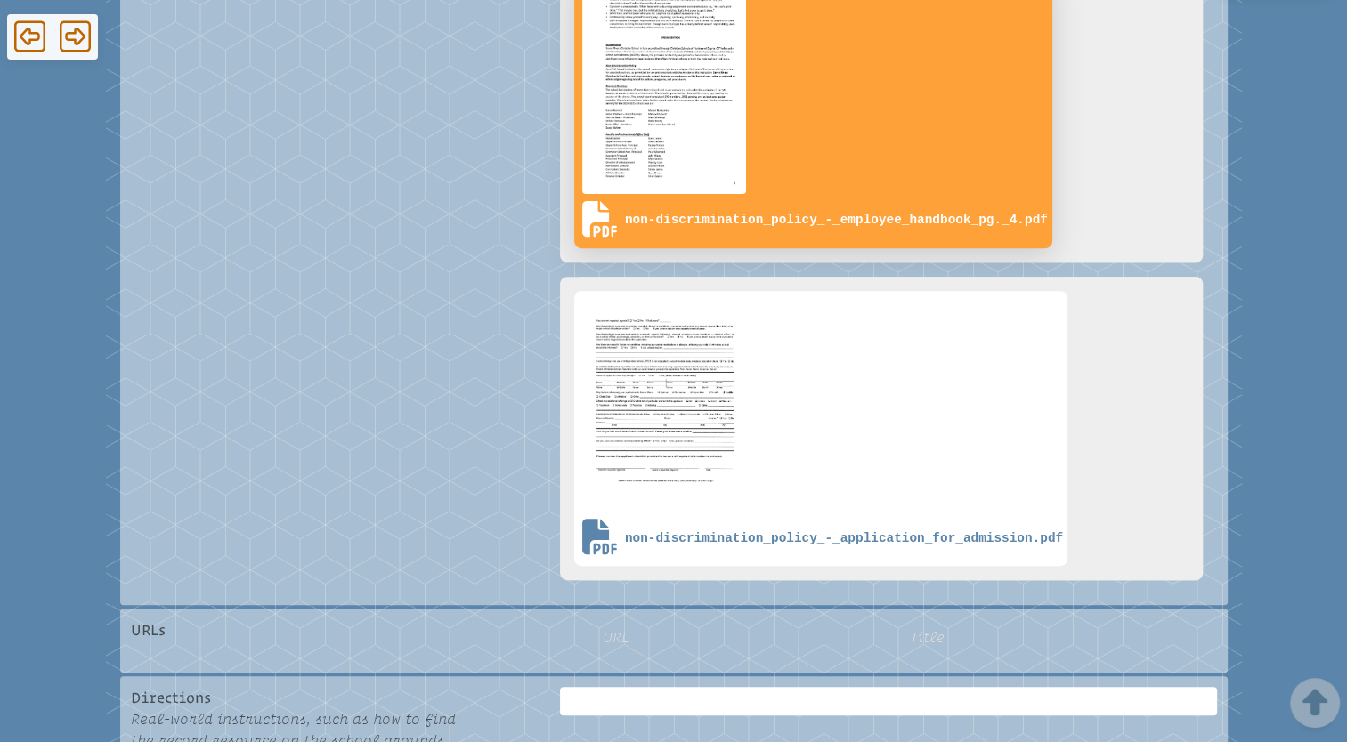
scroll to position [624, 0]
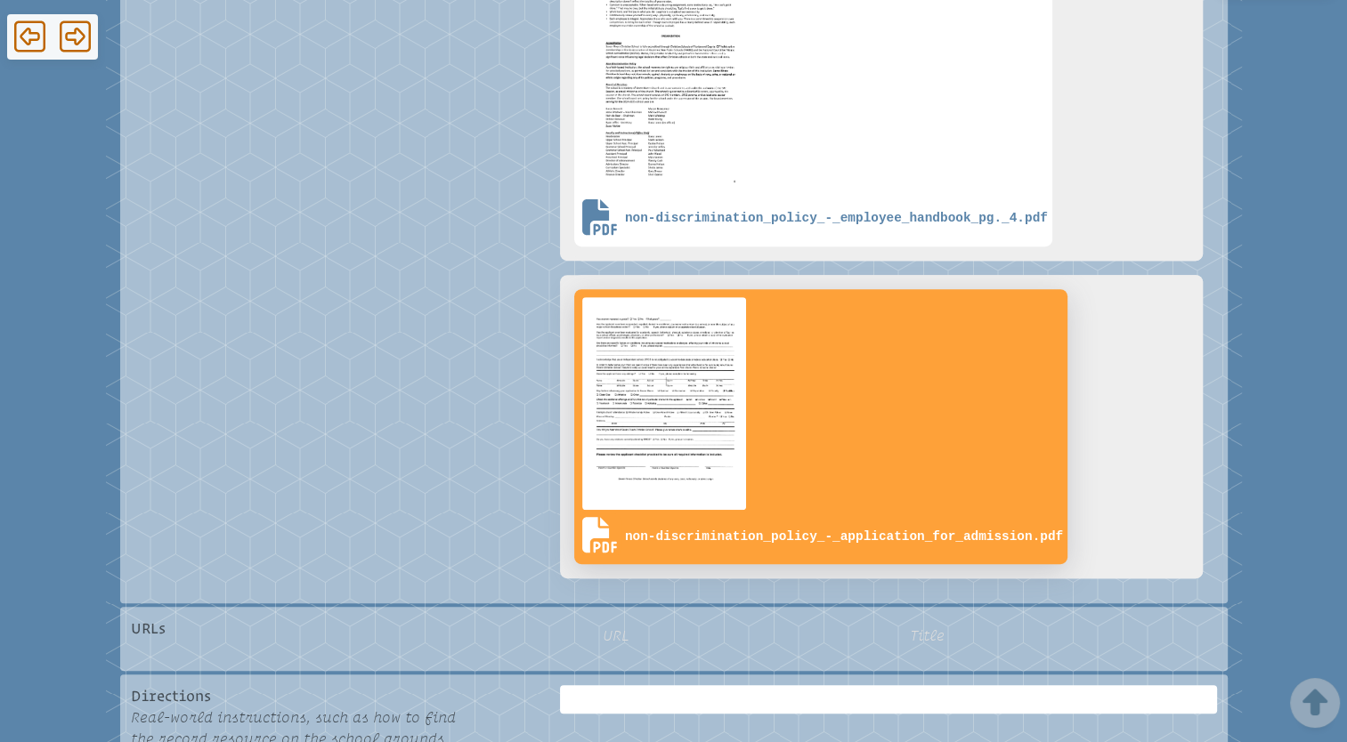
click at [635, 436] on img at bounding box center [664, 404] width 171 height 220
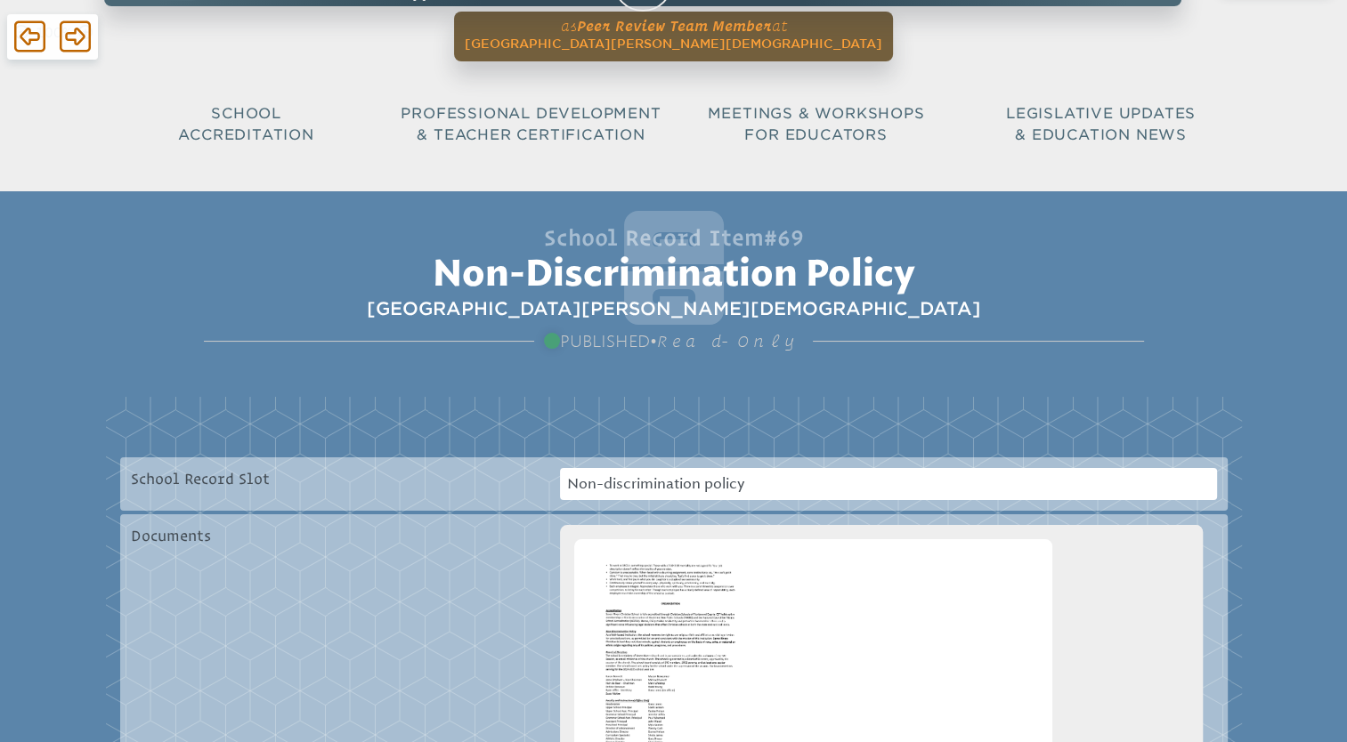
scroll to position [0, 0]
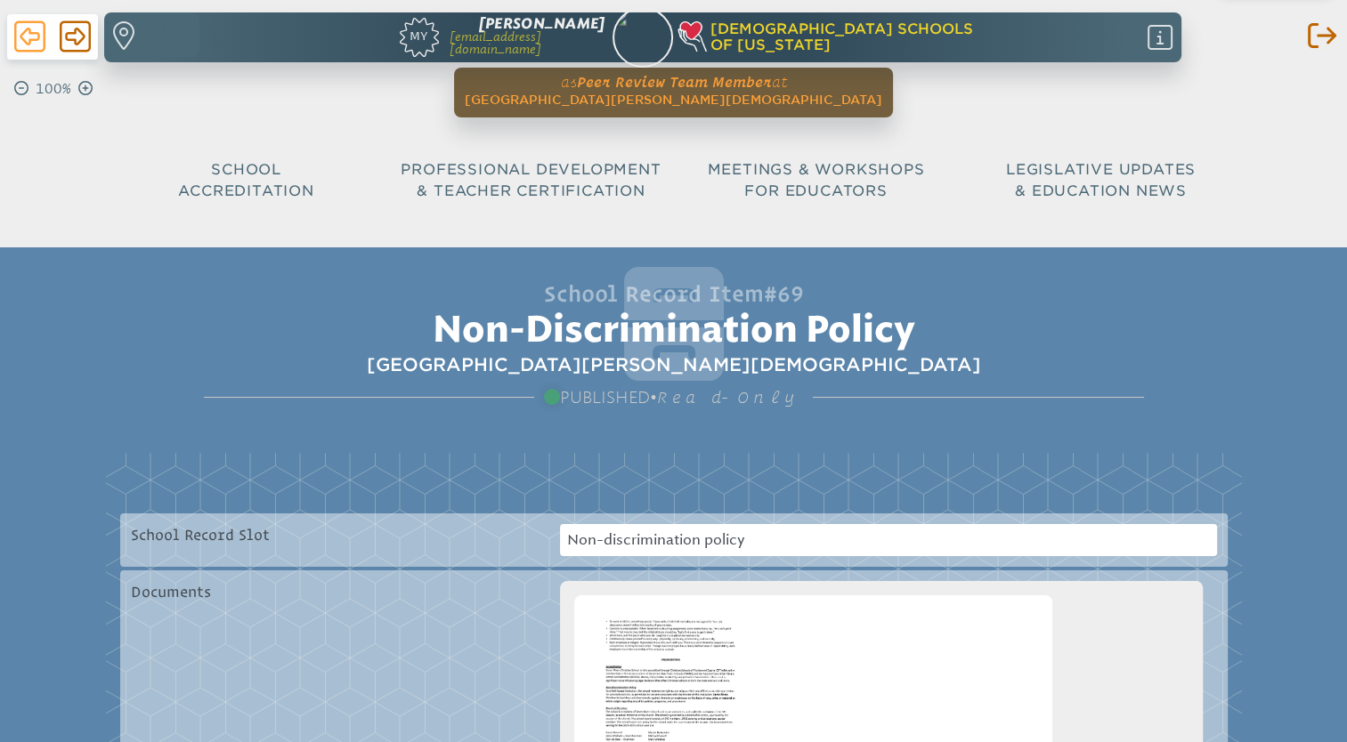
click at [29, 40] on icon at bounding box center [29, 36] width 31 height 31
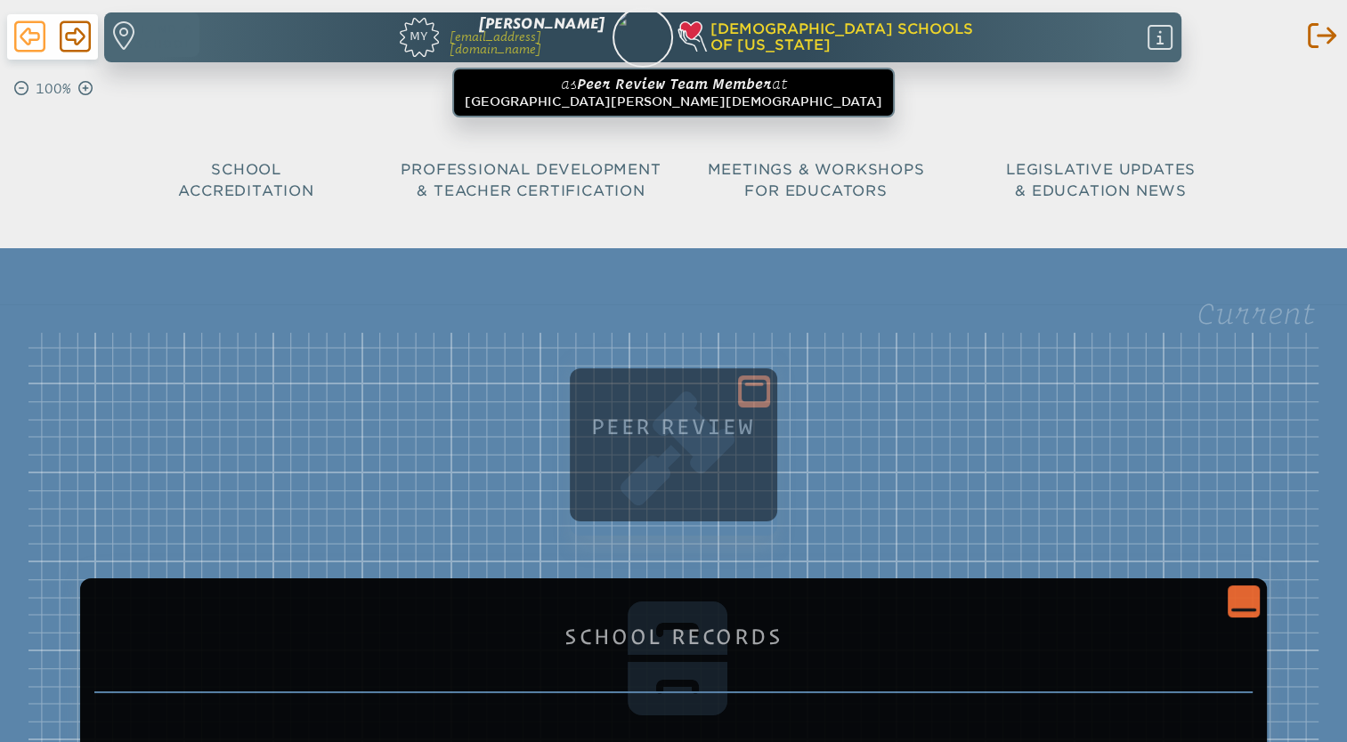
scroll to position [1015, 0]
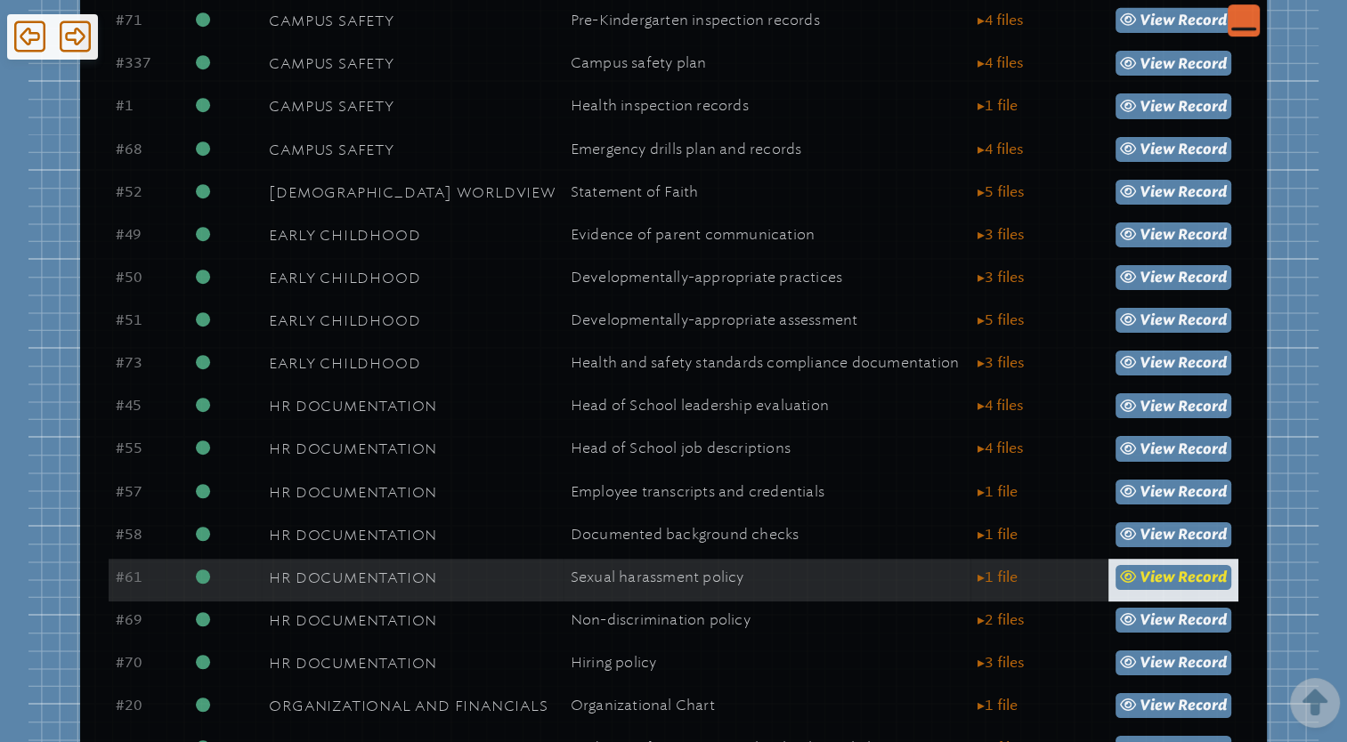
click at [1139, 571] on span "view" at bounding box center [1157, 577] width 36 height 17
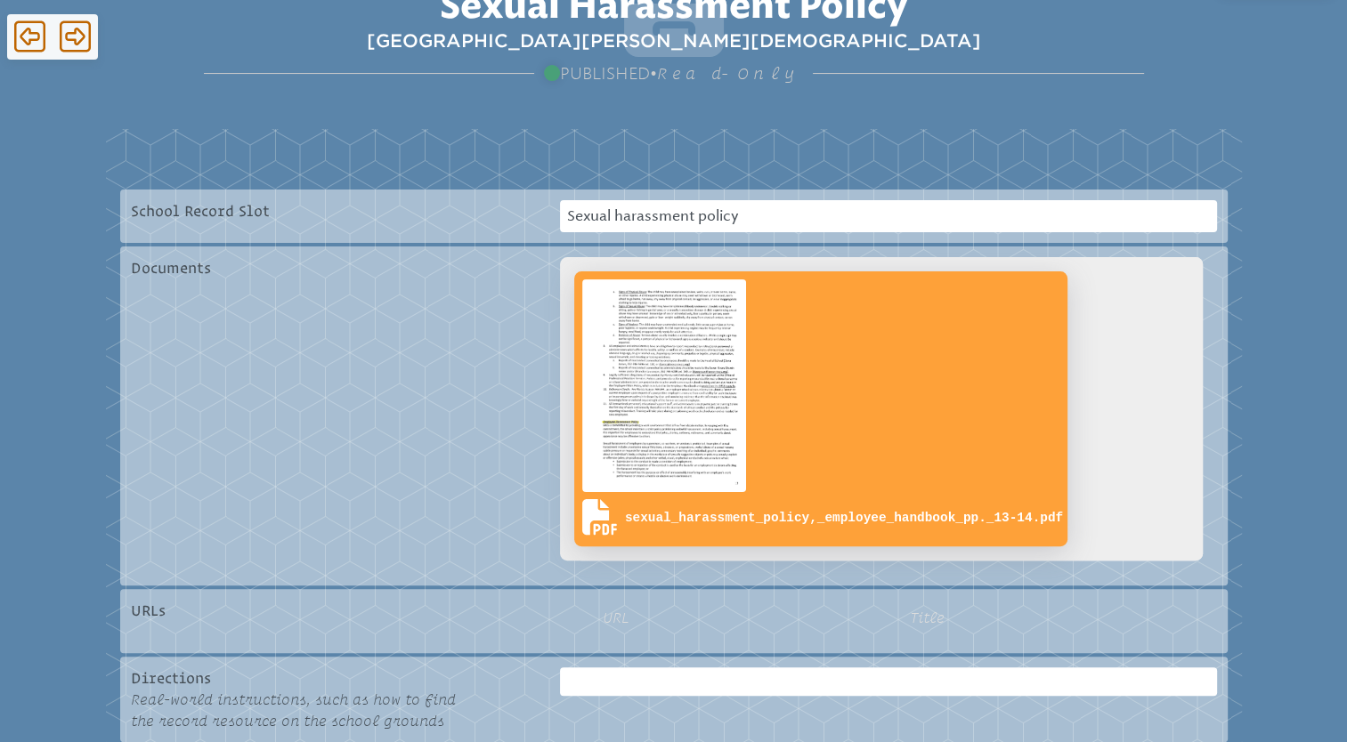
scroll to position [331, 0]
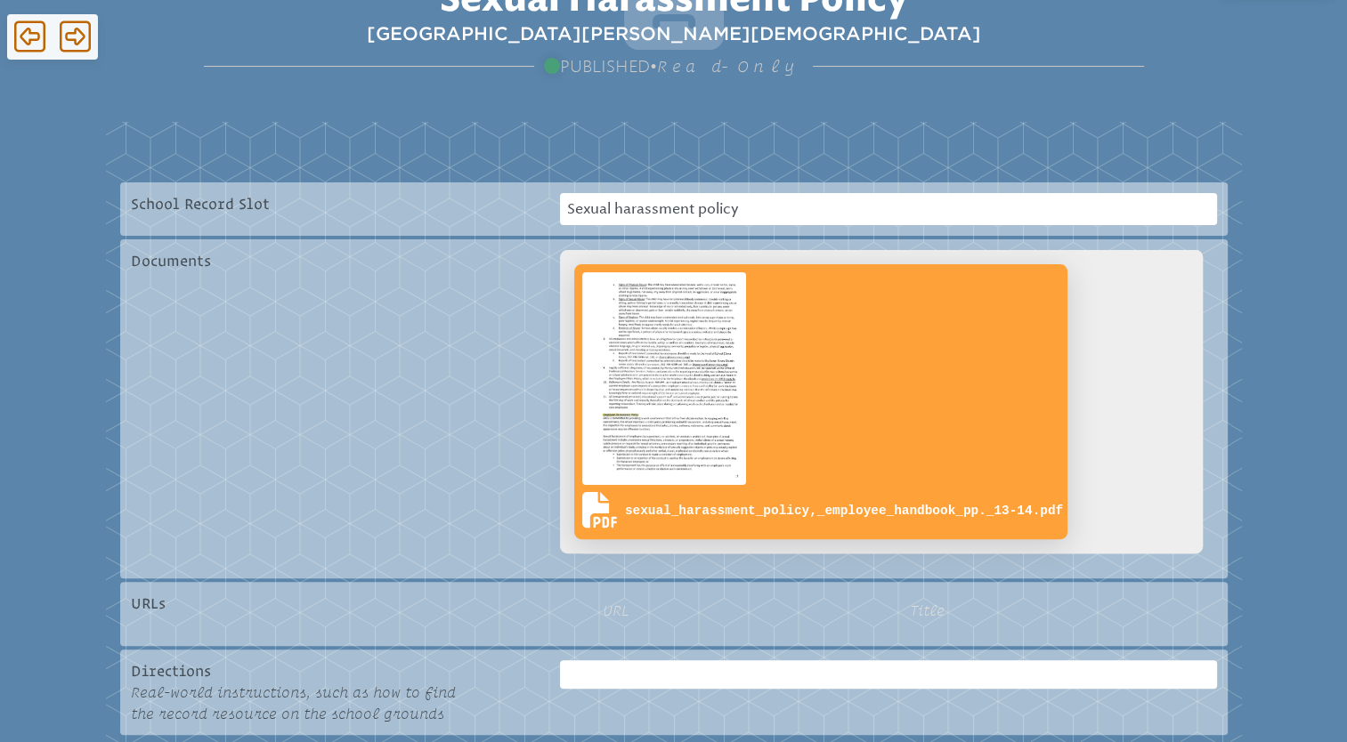
click at [662, 397] on img at bounding box center [664, 379] width 171 height 220
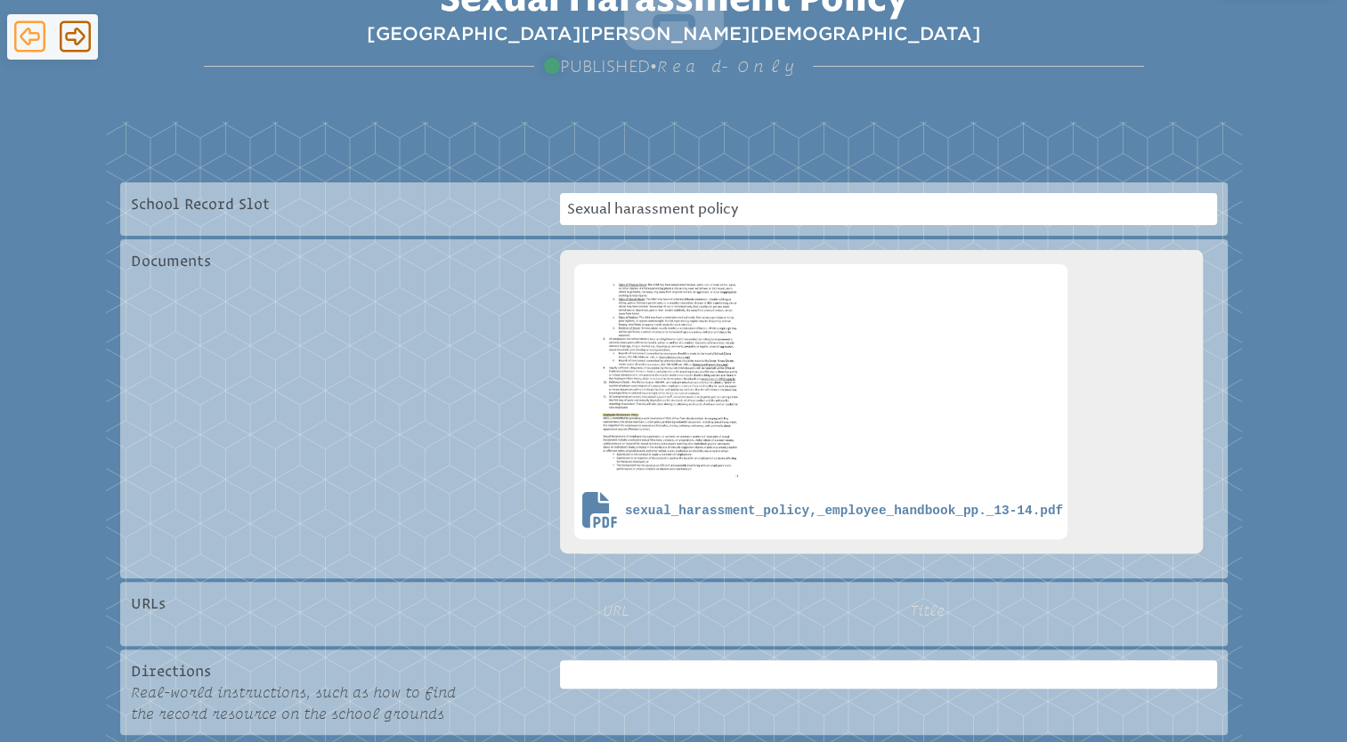
click at [28, 37] on icon at bounding box center [29, 37] width 31 height 36
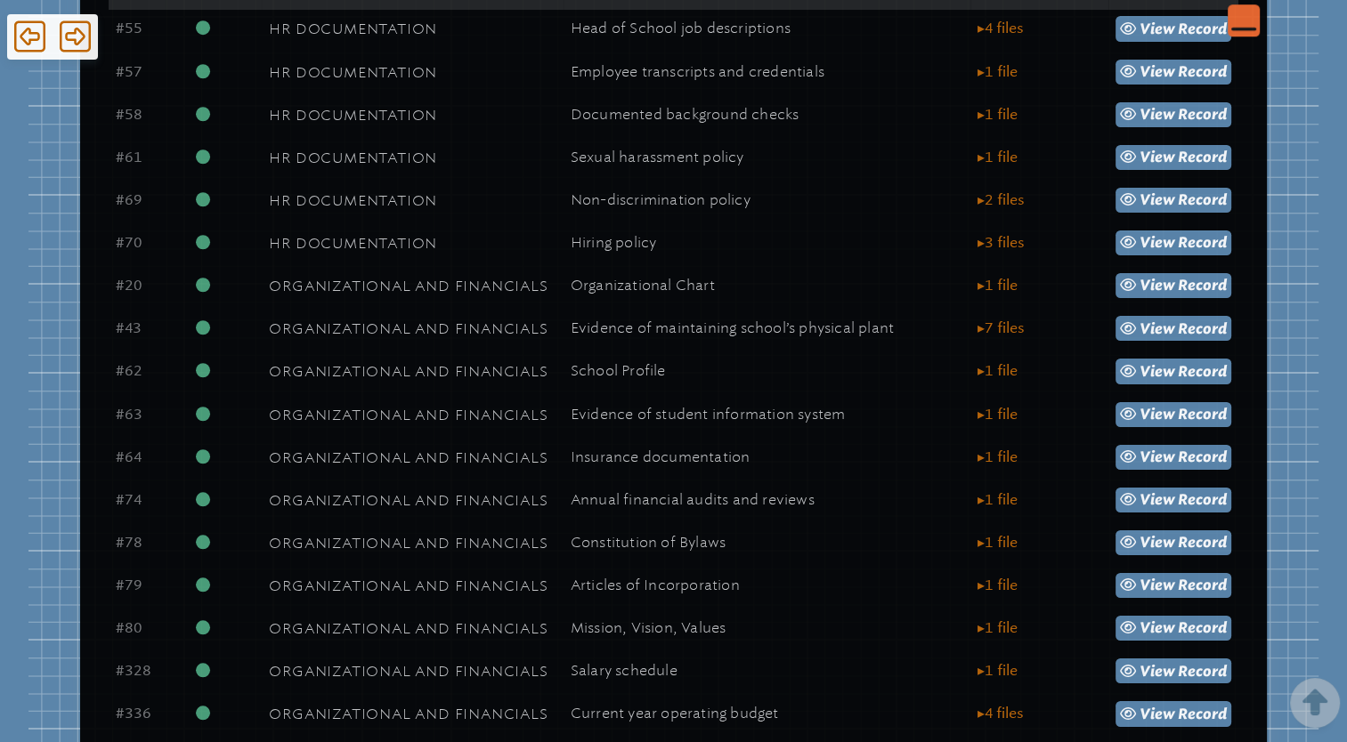
scroll to position [1442, 0]
